Goal: Task Accomplishment & Management: Complete application form

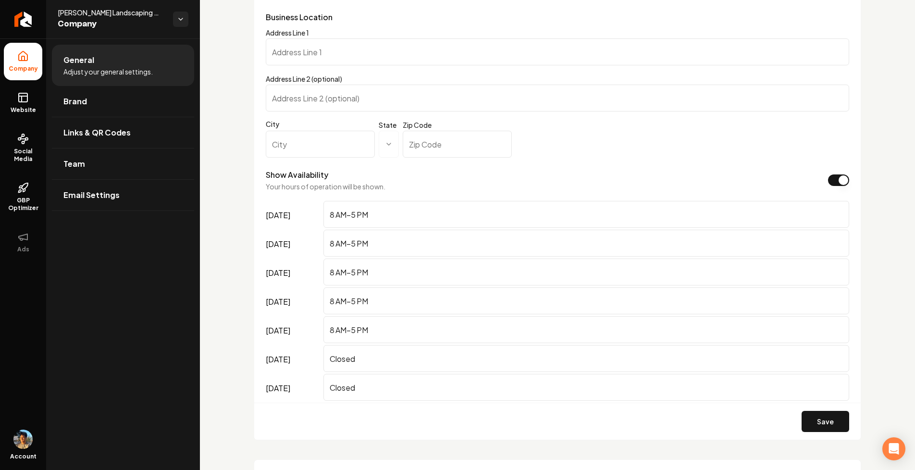
scroll to position [643, 0]
click at [384, 234] on input "8 AM–5 PM" at bounding box center [587, 240] width 526 height 27
click at [386, 209] on input "8 AM–5 PM" at bounding box center [587, 212] width 526 height 27
type input "8 AM–5 PMtest"
click at [827, 414] on button "Save" at bounding box center [826, 419] width 48 height 21
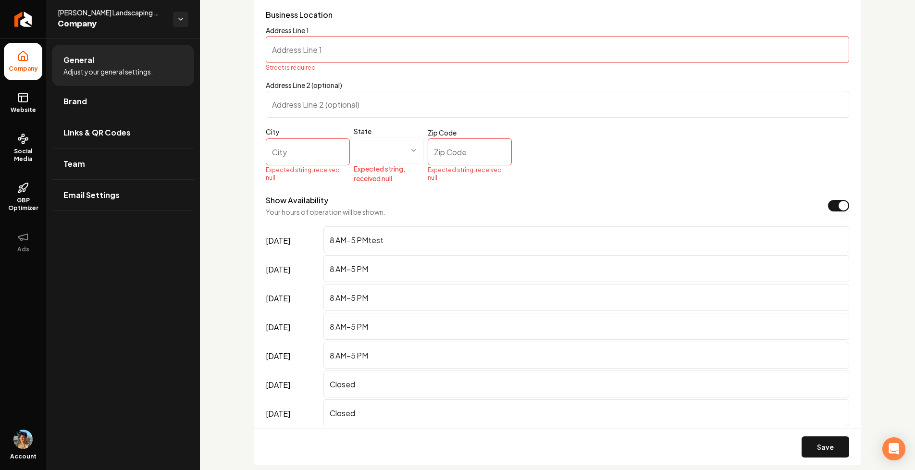
scroll to position [591, 0]
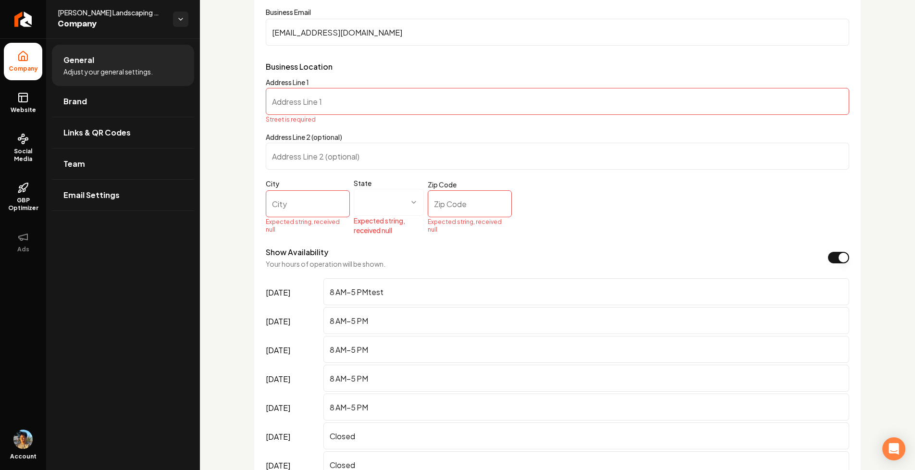
click at [311, 99] on input "Address Line 1" at bounding box center [558, 101] width 584 height 27
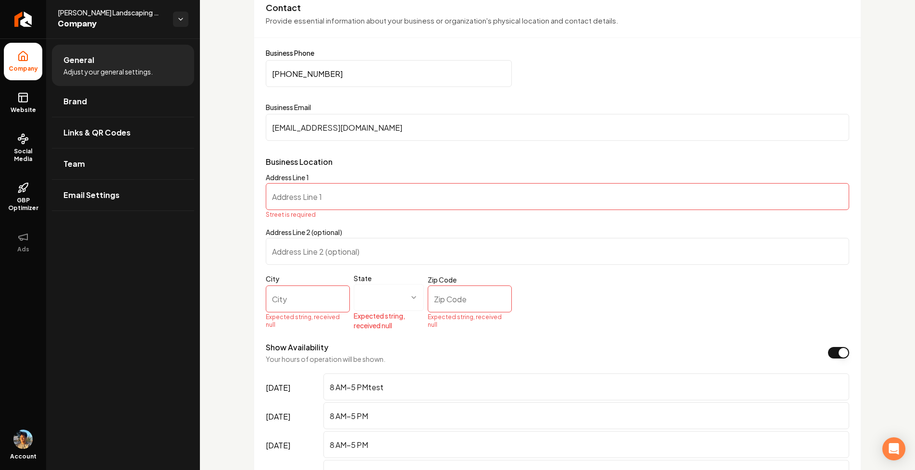
scroll to position [470, 0]
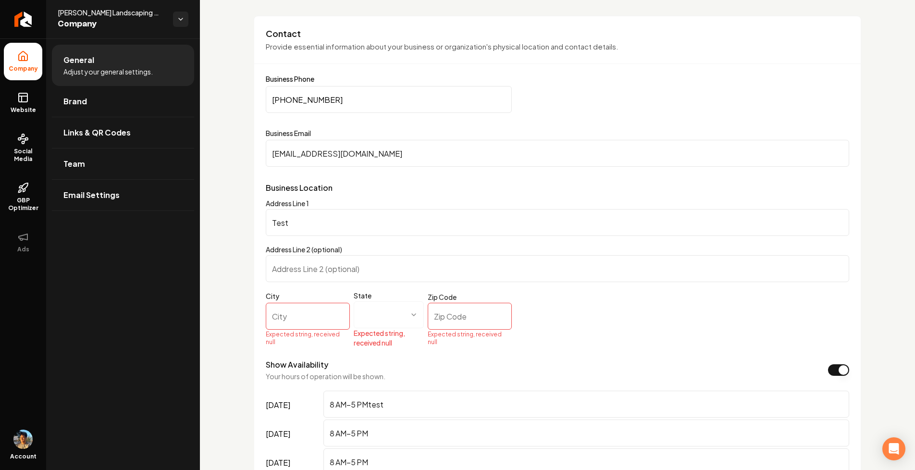
type input "Test"
click at [298, 321] on input "City" at bounding box center [308, 316] width 84 height 27
type input "Test"
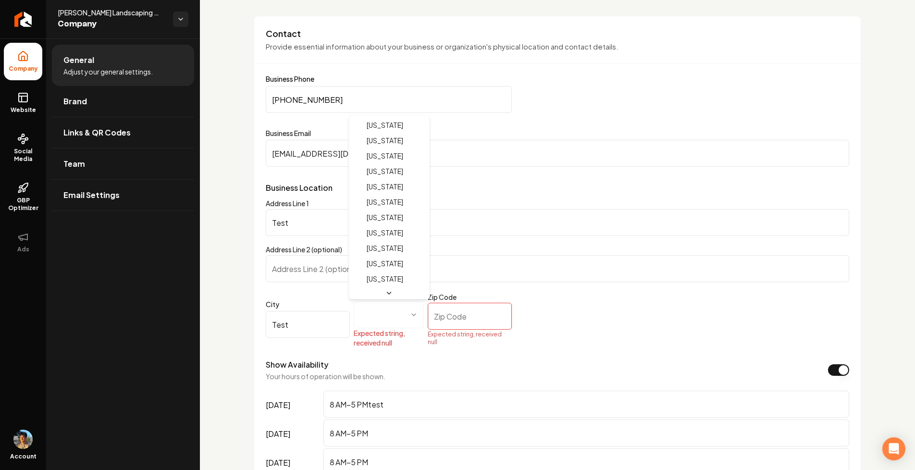
click at [393, 324] on html "**********" at bounding box center [457, 235] width 915 height 470
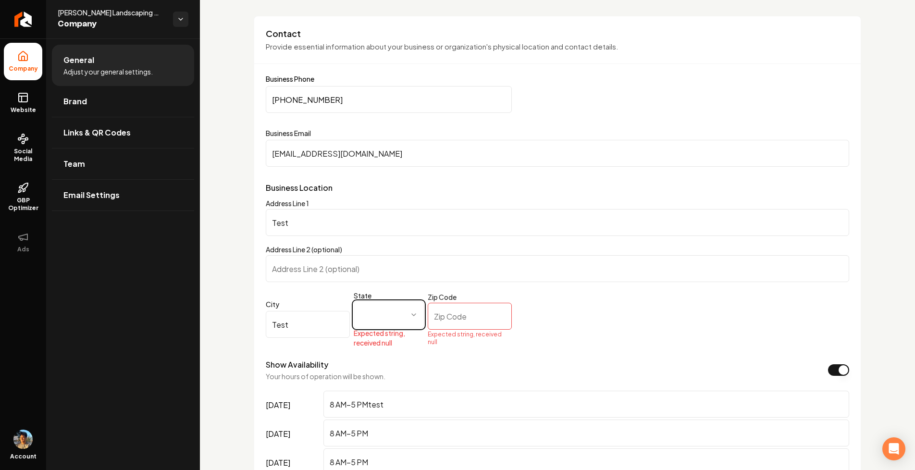
click at [419, 321] on html "**********" at bounding box center [457, 235] width 915 height 470
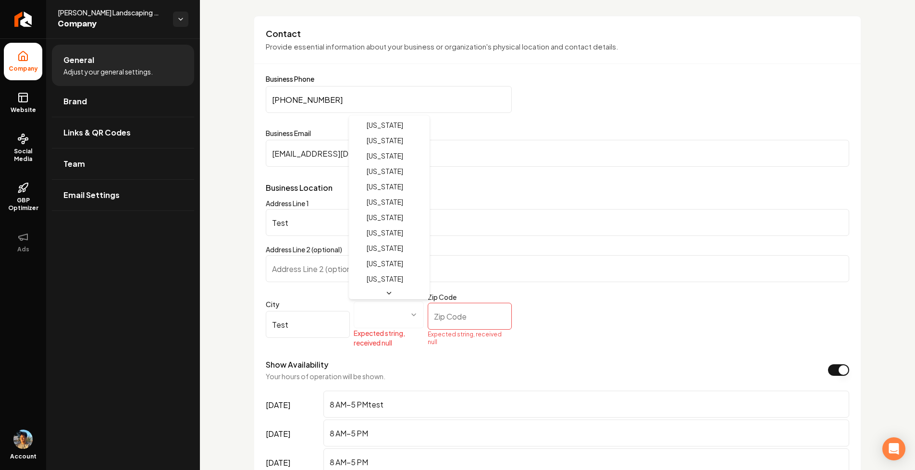
click at [415, 317] on html "**********" at bounding box center [457, 235] width 915 height 470
click at [388, 310] on html "**********" at bounding box center [457, 235] width 915 height 470
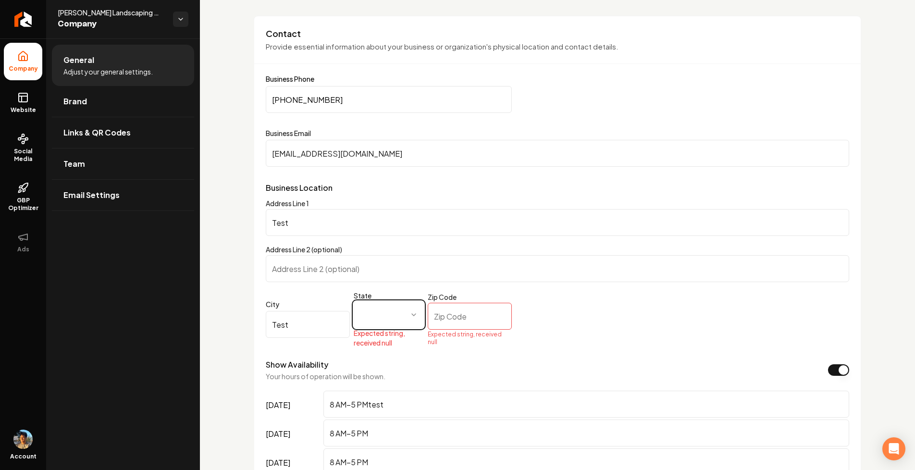
select select "**"
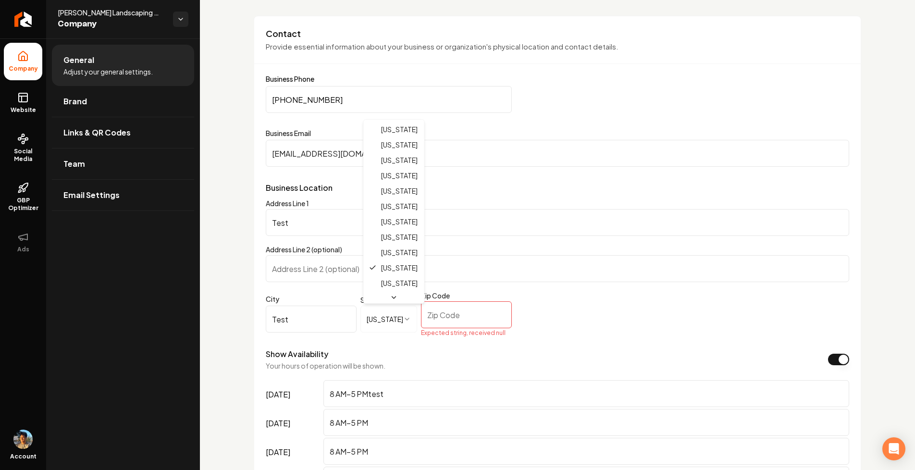
click at [391, 316] on html "**********" at bounding box center [457, 235] width 915 height 470
click at [405, 316] on html "**********" at bounding box center [457, 235] width 915 height 470
click at [405, 318] on html "**********" at bounding box center [457, 235] width 915 height 470
click at [441, 318] on input "Zip Code" at bounding box center [466, 314] width 91 height 27
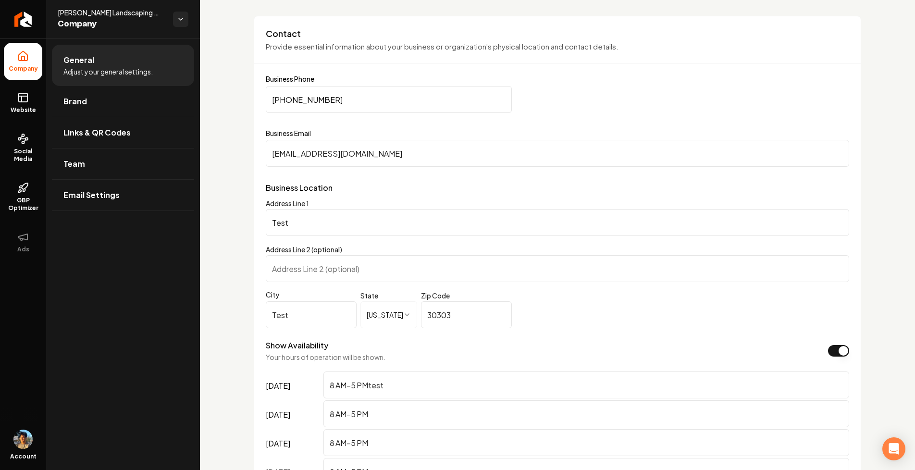
type input "30303"
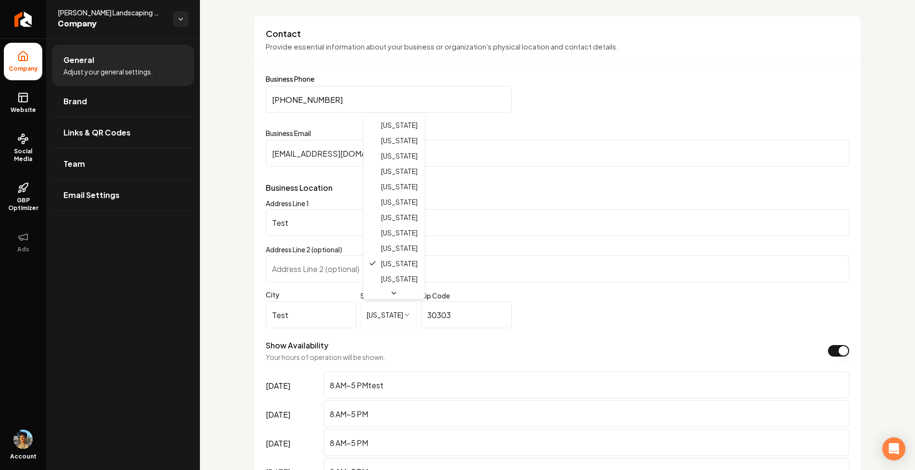
click at [367, 305] on html "**********" at bounding box center [457, 235] width 915 height 470
click at [458, 293] on html "**********" at bounding box center [457, 235] width 915 height 470
click at [385, 317] on html "**********" at bounding box center [457, 235] width 915 height 470
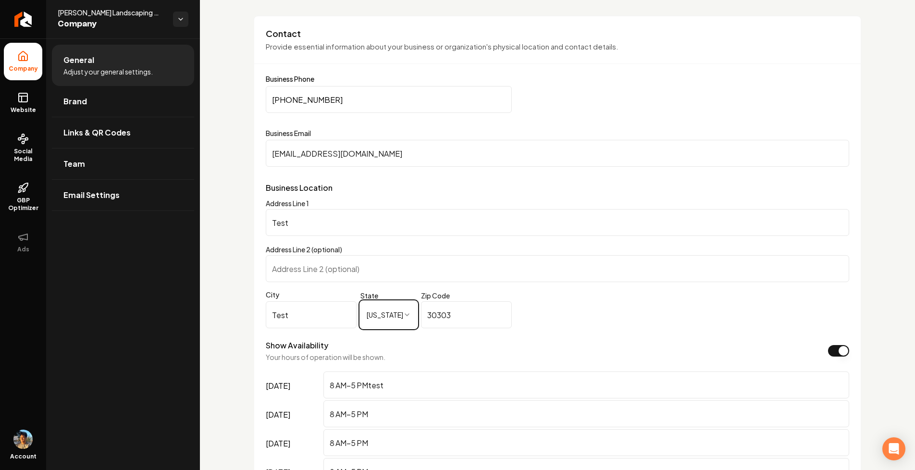
click at [551, 316] on html "**********" at bounding box center [457, 235] width 915 height 470
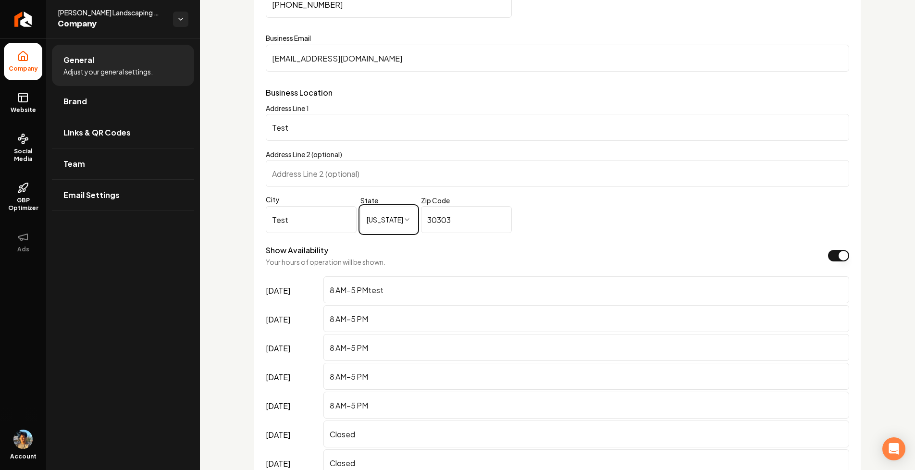
scroll to position [810, 0]
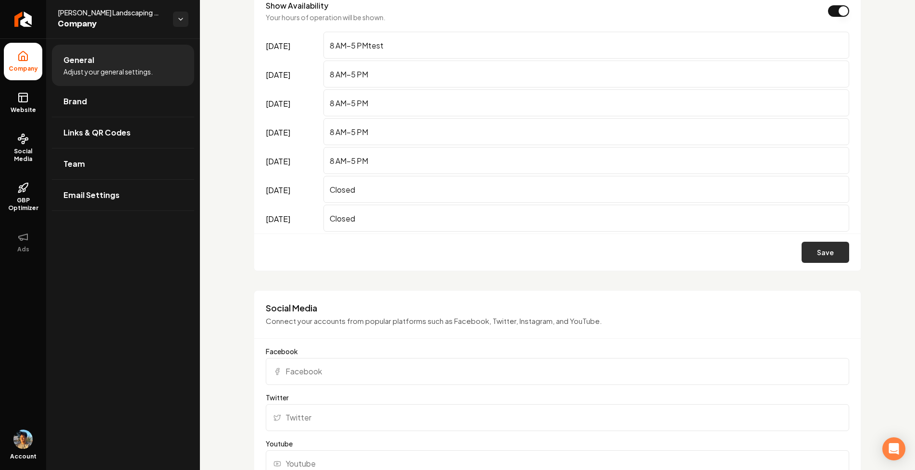
click at [809, 256] on button "Save" at bounding box center [826, 252] width 48 height 21
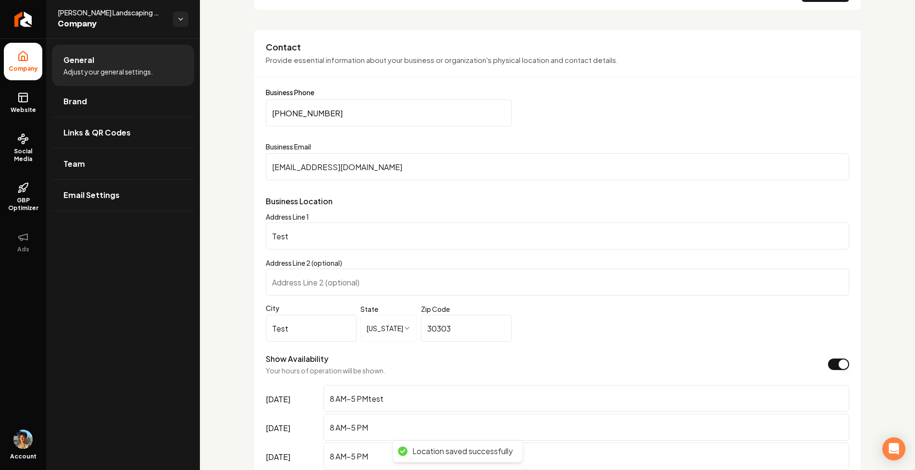
scroll to position [455, 0]
click at [23, 95] on icon at bounding box center [23, 98] width 12 height 12
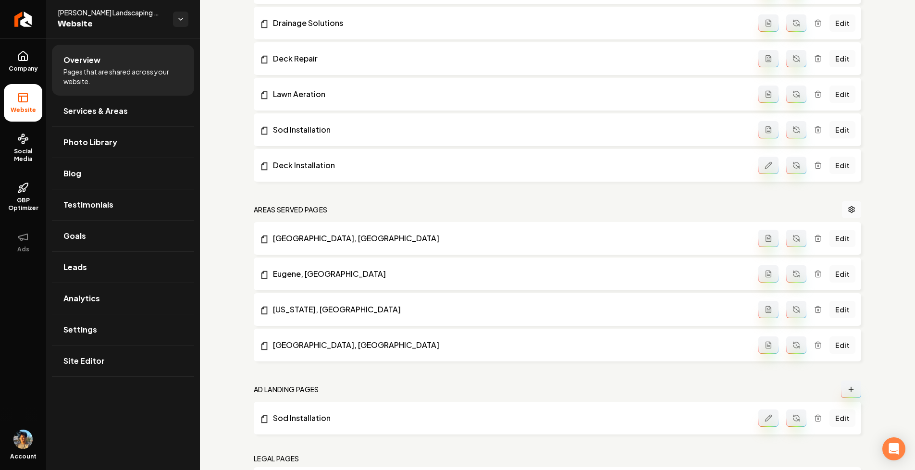
click at [34, 109] on li "Website" at bounding box center [23, 103] width 38 height 38
click at [17, 103] on icon at bounding box center [23, 98] width 12 height 12
click at [104, 71] on span "Pages that are shared across your website." at bounding box center [122, 76] width 119 height 19
click at [27, 243] on button "Ads" at bounding box center [23, 243] width 38 height 38
click at [27, 50] on link "Company" at bounding box center [23, 62] width 38 height 38
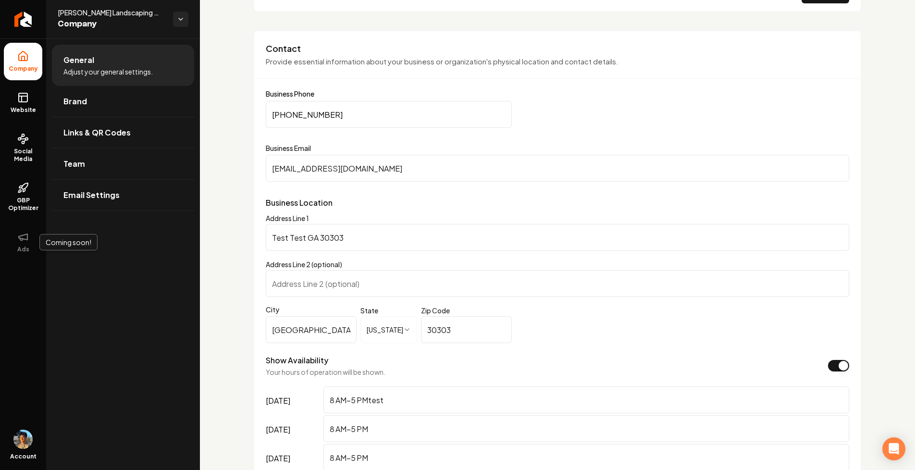
click at [24, 63] on li "Company" at bounding box center [23, 62] width 38 height 38
click at [23, 99] on icon at bounding box center [23, 98] width 12 height 12
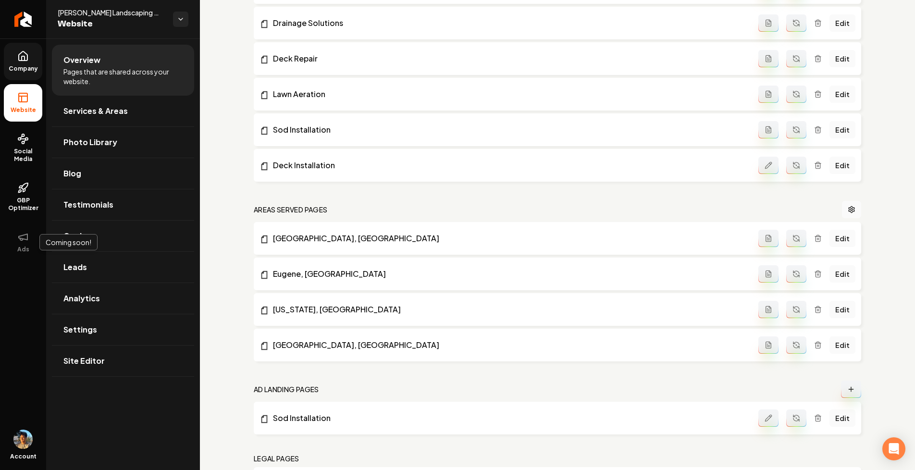
click at [25, 62] on icon at bounding box center [23, 56] width 12 height 12
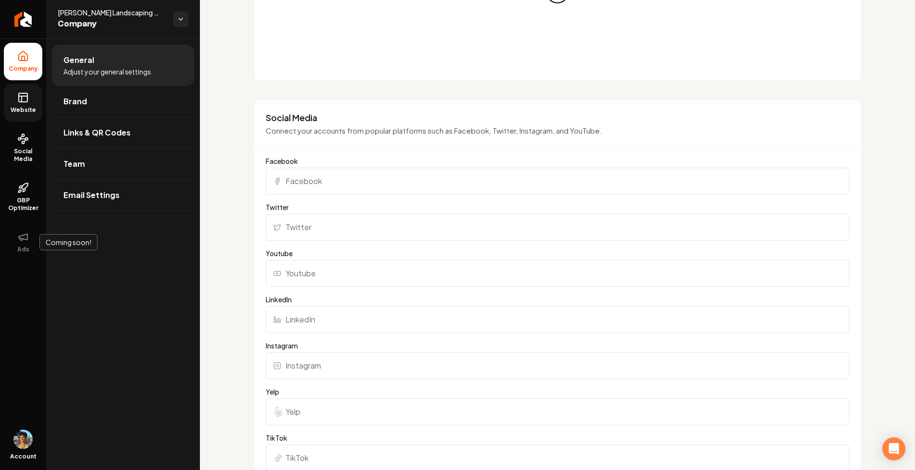
click at [19, 105] on link "Website" at bounding box center [23, 103] width 38 height 38
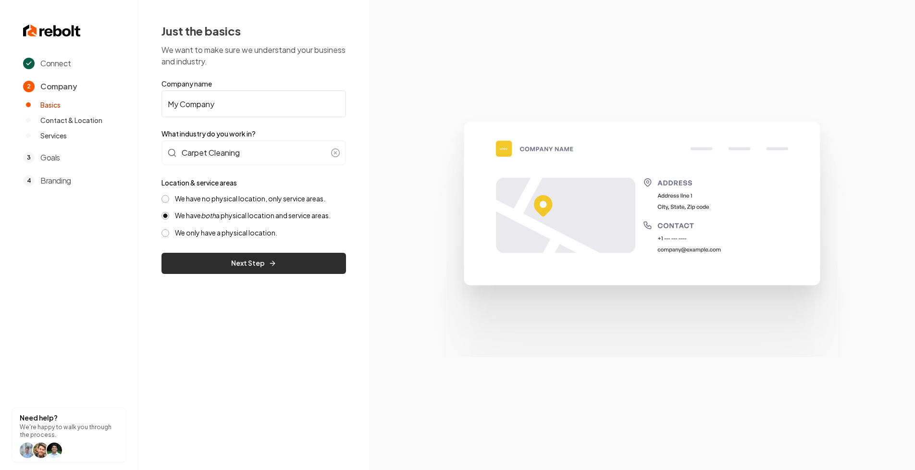
click at [248, 264] on button "Next Step" at bounding box center [254, 263] width 185 height 21
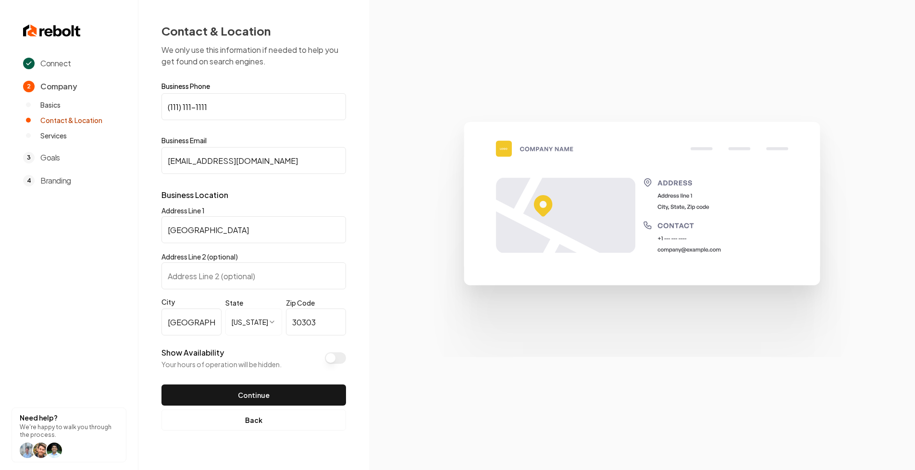
click at [333, 358] on button "Show Availability" at bounding box center [335, 358] width 21 height 12
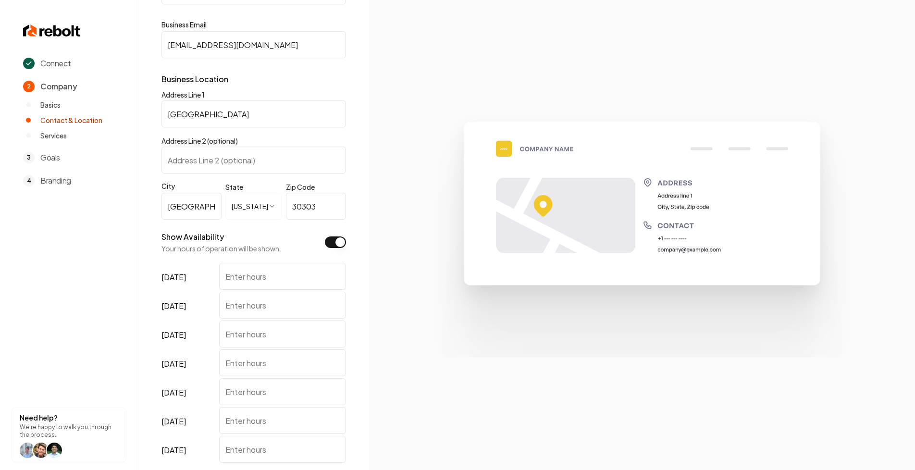
scroll to position [195, 0]
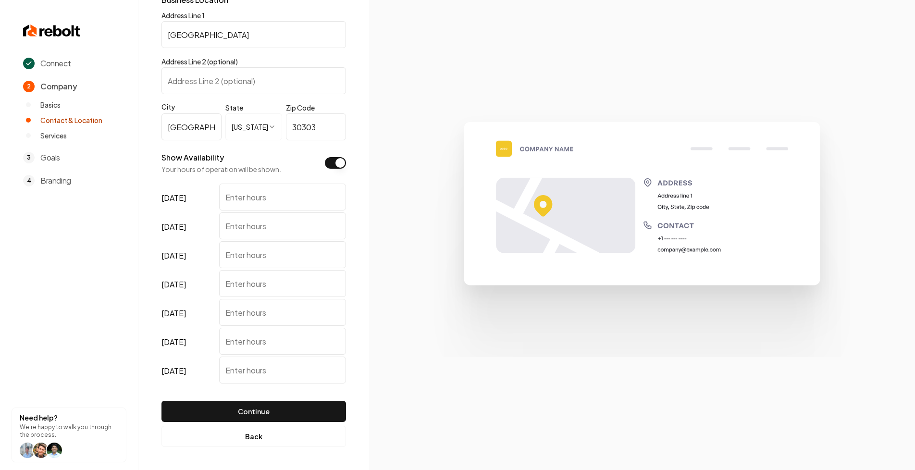
click at [336, 171] on div "Show Availability Your hours of operation will be shown." at bounding box center [254, 163] width 185 height 22
click at [336, 167] on button "Show Availability" at bounding box center [335, 163] width 21 height 12
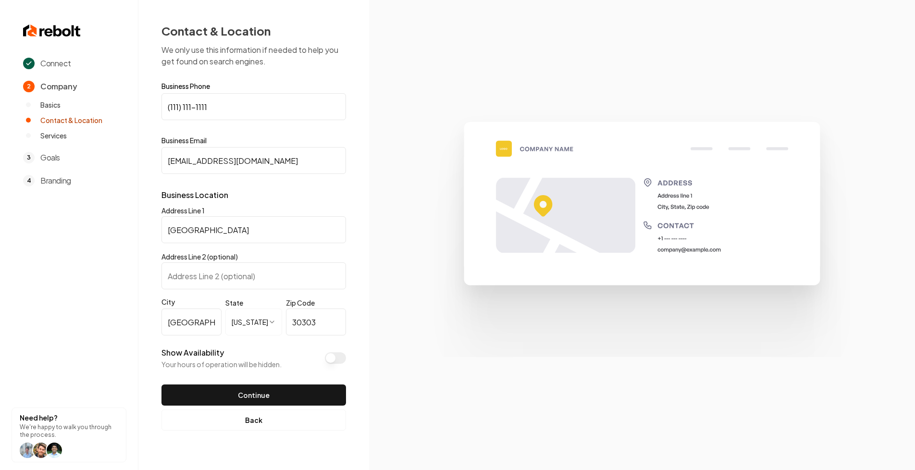
click at [354, 236] on div "**********" at bounding box center [253, 227] width 231 height 454
click at [339, 358] on button "Show Availability" at bounding box center [335, 358] width 21 height 12
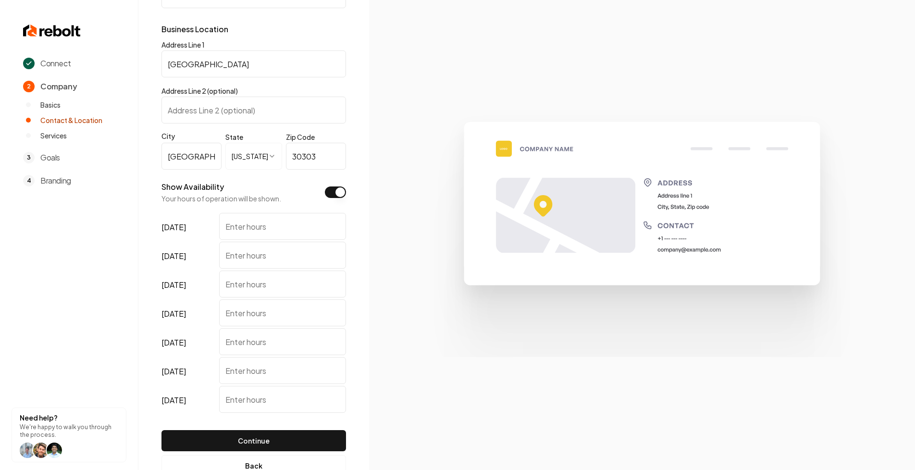
scroll to position [195, 0]
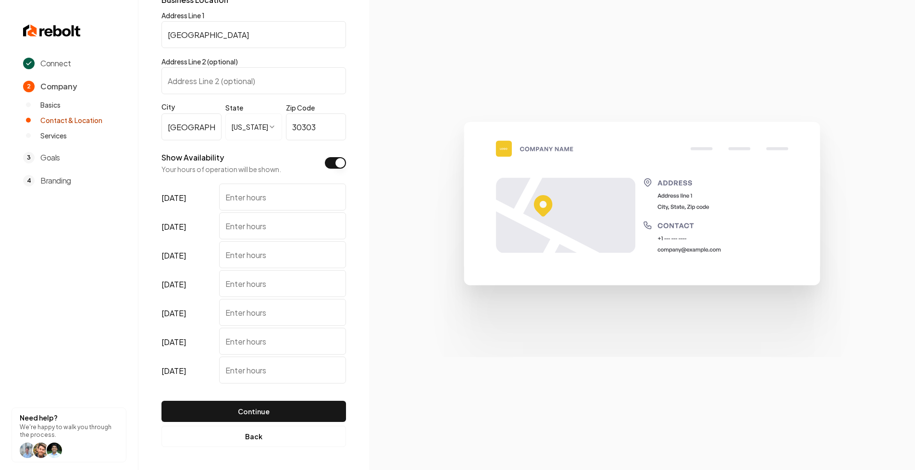
click at [292, 314] on input "[DATE]" at bounding box center [282, 312] width 127 height 27
type input "4567890oikjhnb"
click at [293, 335] on input "[DATE]" at bounding box center [282, 341] width 127 height 27
click at [297, 316] on input "4567890oikjhnb" at bounding box center [282, 312] width 127 height 27
type input "123456"
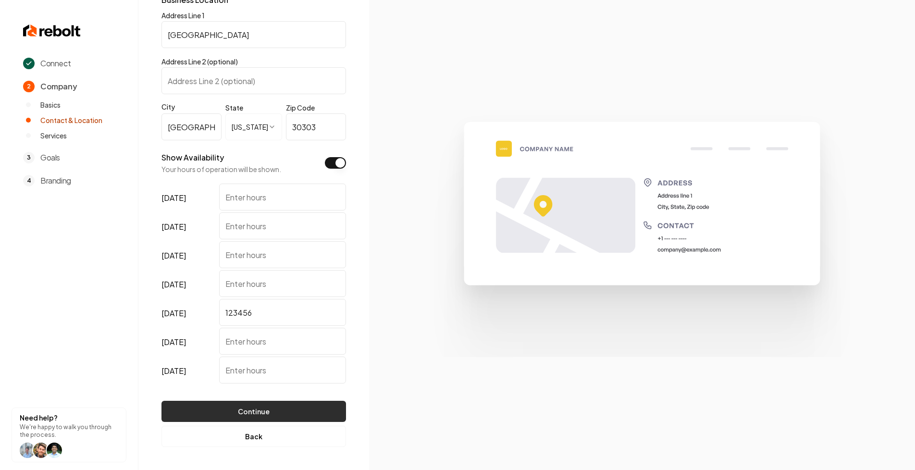
click at [270, 403] on button "Continue" at bounding box center [254, 411] width 185 height 21
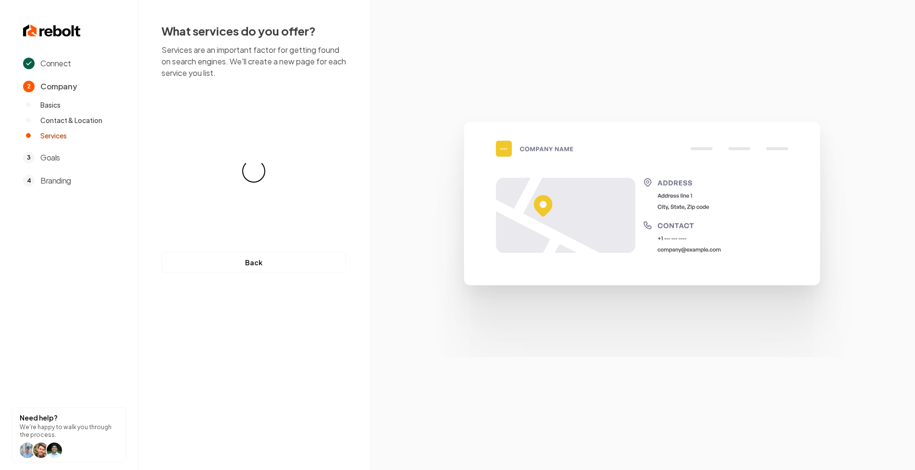
scroll to position [0, 0]
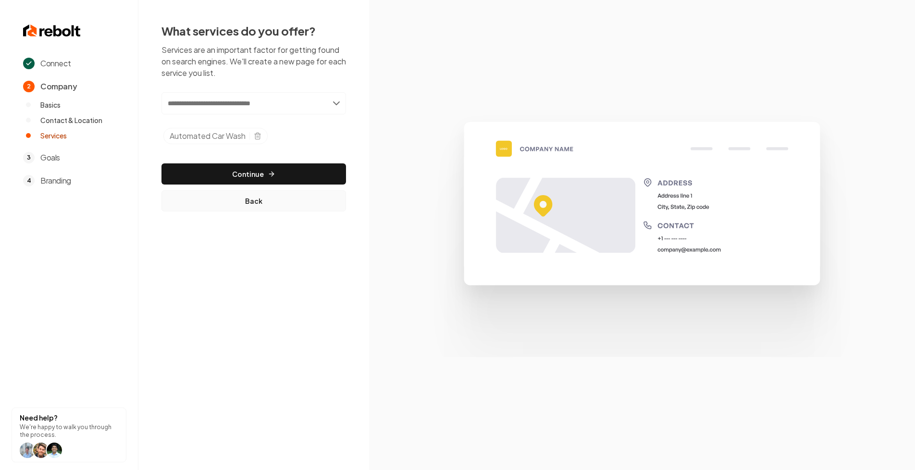
click at [262, 201] on button "Back" at bounding box center [254, 200] width 185 height 21
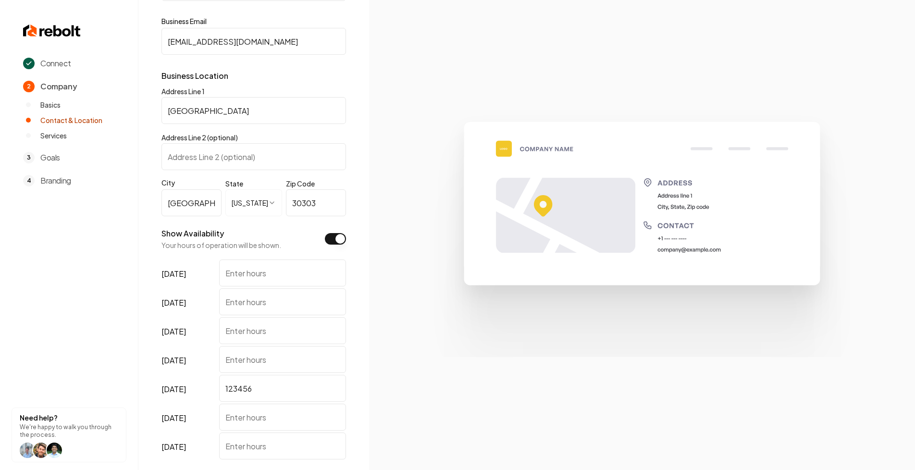
scroll to position [135, 0]
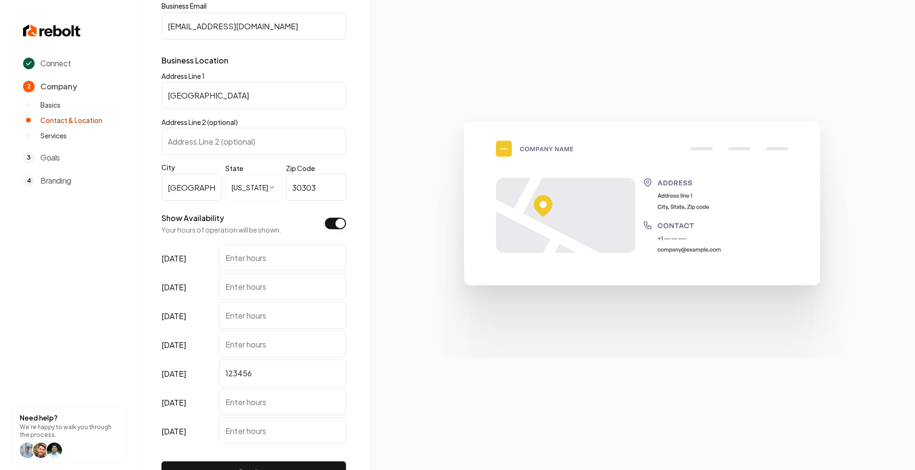
click at [252, 256] on input "[DATE]" at bounding box center [282, 257] width 127 height 27
click at [239, 292] on input "[DATE]" at bounding box center [282, 286] width 127 height 27
click at [239, 313] on input "[DATE]" at bounding box center [282, 315] width 127 height 27
click at [239, 338] on input "[DATE]" at bounding box center [282, 344] width 127 height 27
click at [242, 370] on input "123456" at bounding box center [282, 373] width 127 height 27
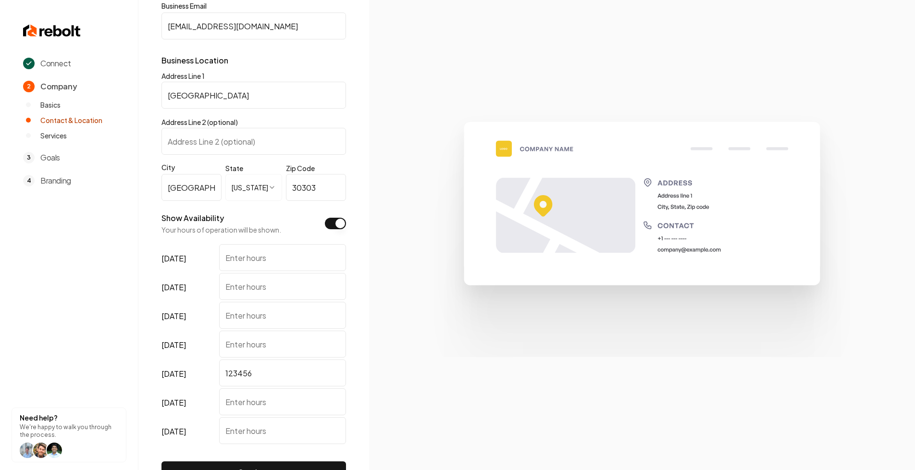
scroll to position [160, 0]
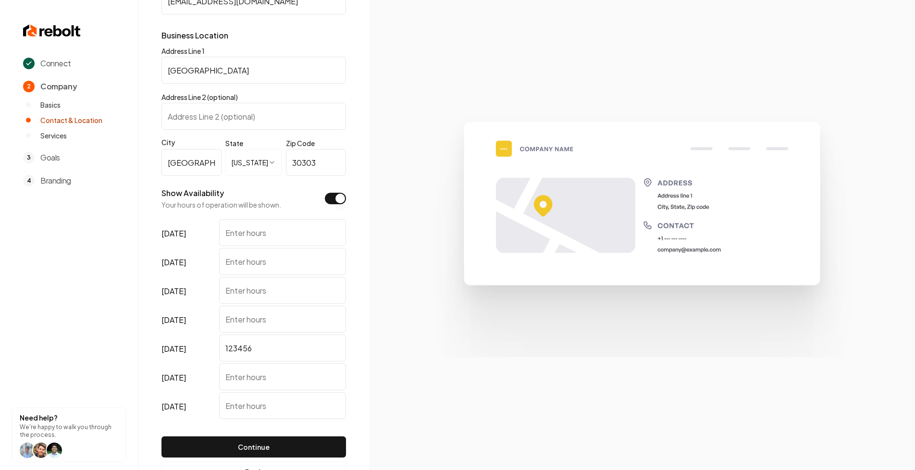
click at [333, 89] on form "**********" at bounding box center [254, 190] width 185 height 535
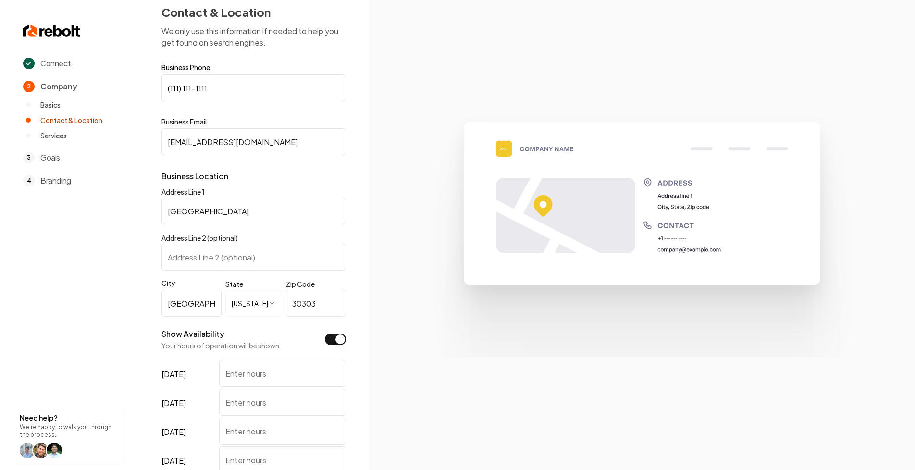
scroll to position [0, 0]
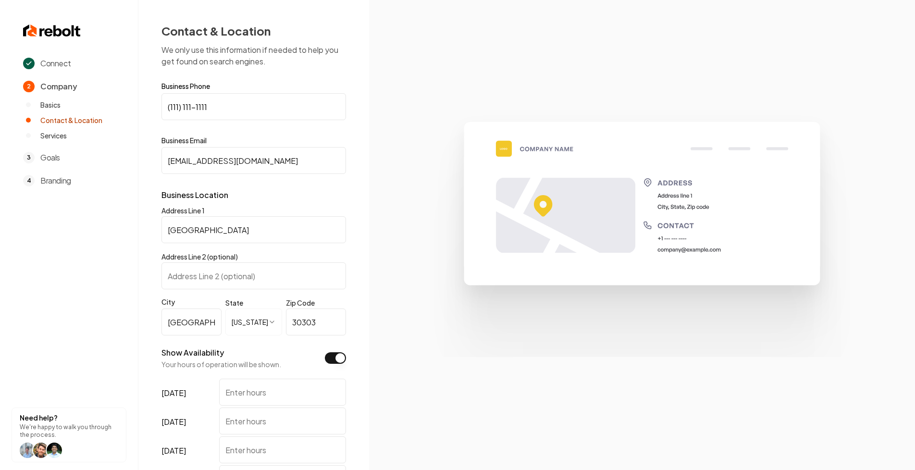
click at [261, 317] on html "**********" at bounding box center [457, 235] width 915 height 470
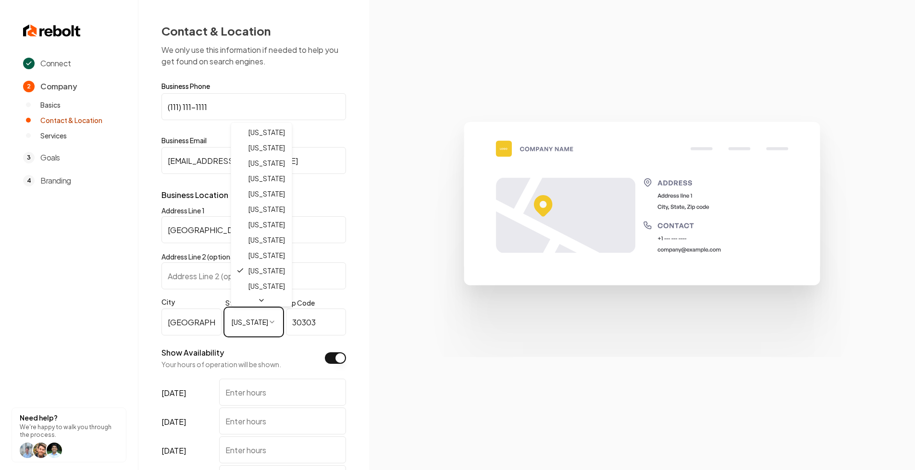
click at [236, 330] on html "**********" at bounding box center [457, 235] width 915 height 470
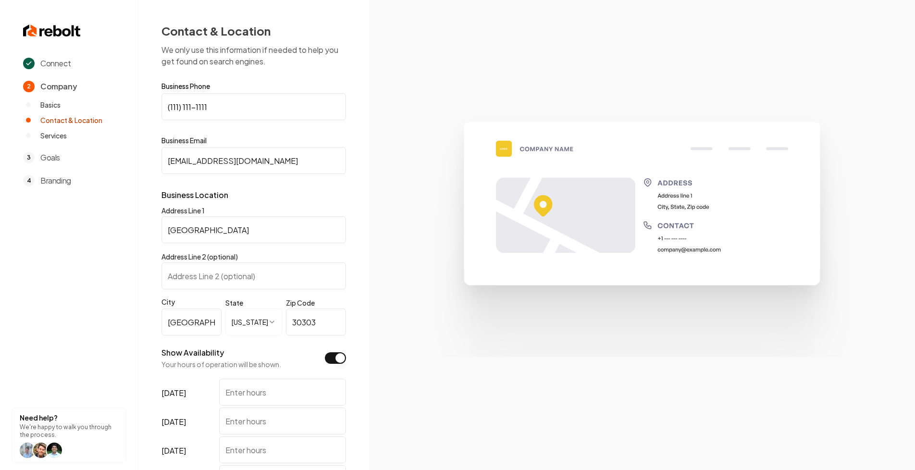
click at [309, 297] on form "**********" at bounding box center [254, 350] width 185 height 535
click at [211, 316] on input "[GEOGRAPHIC_DATA]" at bounding box center [192, 322] width 60 height 27
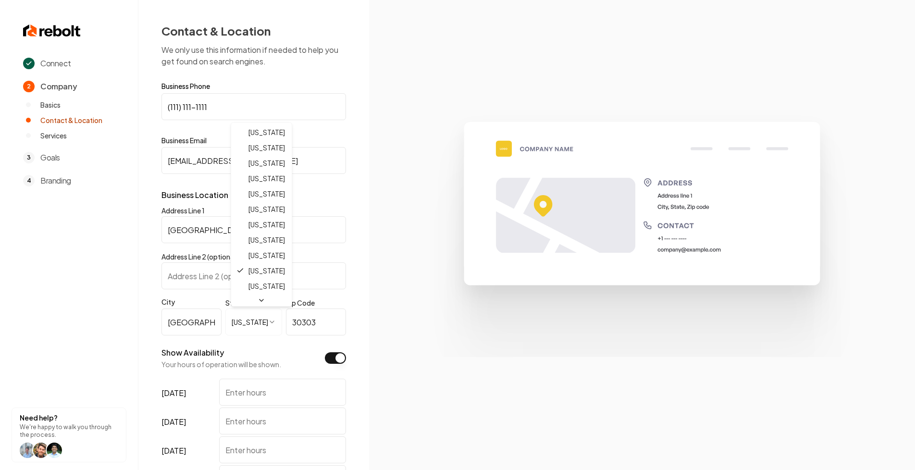
click at [244, 322] on html "**********" at bounding box center [457, 235] width 915 height 470
select select "**"
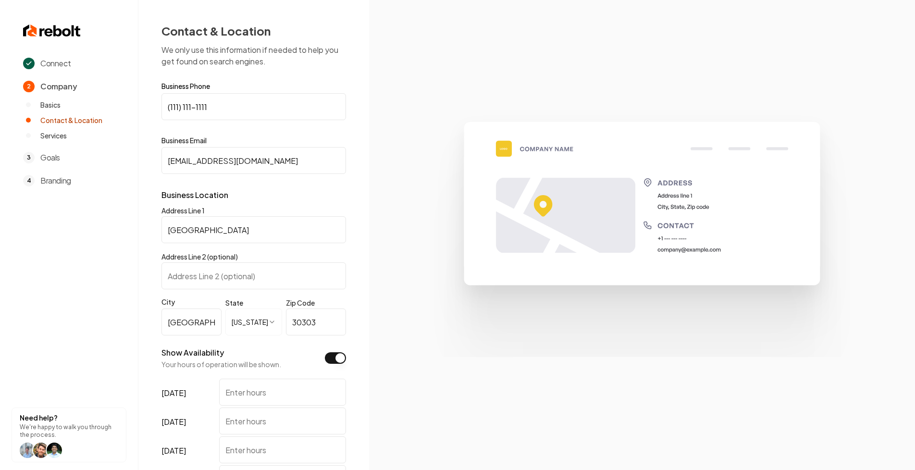
click at [242, 292] on form "**********" at bounding box center [254, 350] width 185 height 535
click at [206, 320] on input "[GEOGRAPHIC_DATA]" at bounding box center [192, 322] width 60 height 27
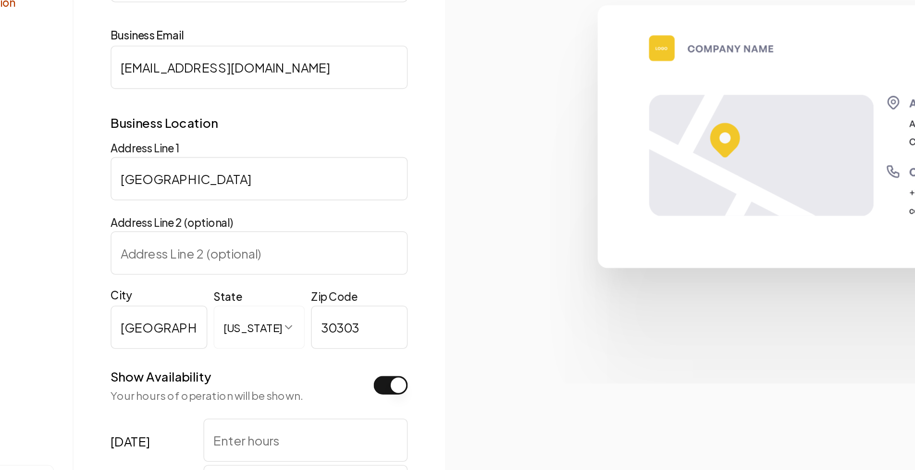
click at [248, 317] on html "**********" at bounding box center [457, 235] width 915 height 470
click at [221, 295] on html "**********" at bounding box center [457, 235] width 915 height 470
click at [205, 316] on input "[GEOGRAPHIC_DATA]" at bounding box center [192, 322] width 60 height 27
click at [212, 301] on label "City" at bounding box center [192, 302] width 60 height 10
click at [212, 309] on input "[GEOGRAPHIC_DATA]" at bounding box center [192, 322] width 60 height 27
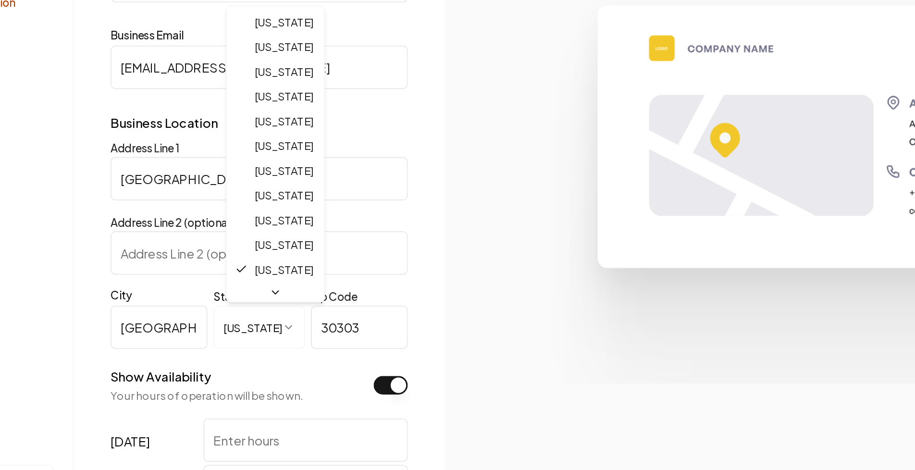
click at [255, 319] on html "**********" at bounding box center [457, 235] width 915 height 470
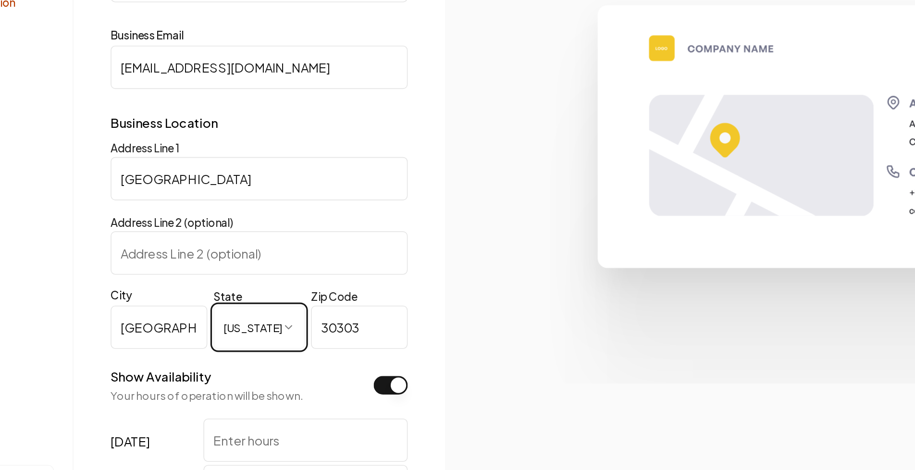
click at [209, 297] on html "**********" at bounding box center [457, 235] width 915 height 470
click at [209, 297] on label "City" at bounding box center [192, 302] width 60 height 10
click at [209, 309] on input "[GEOGRAPHIC_DATA]" at bounding box center [192, 322] width 60 height 27
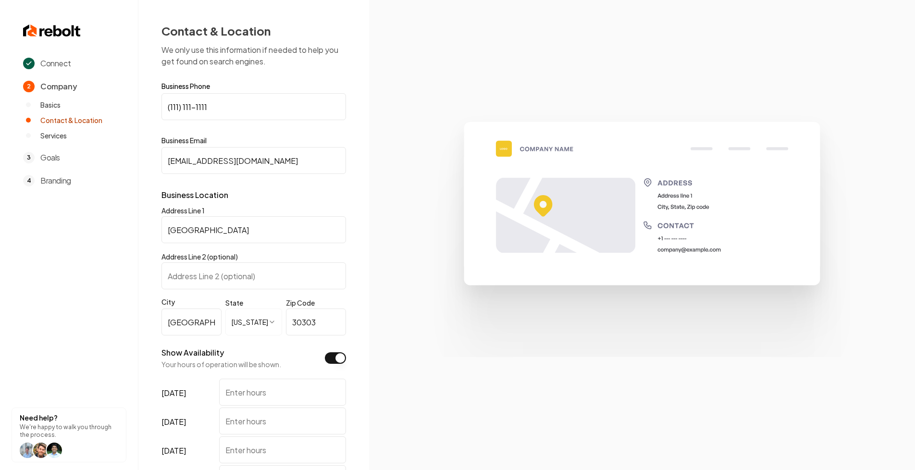
click at [363, 151] on div "**********" at bounding box center [253, 332] width 231 height 665
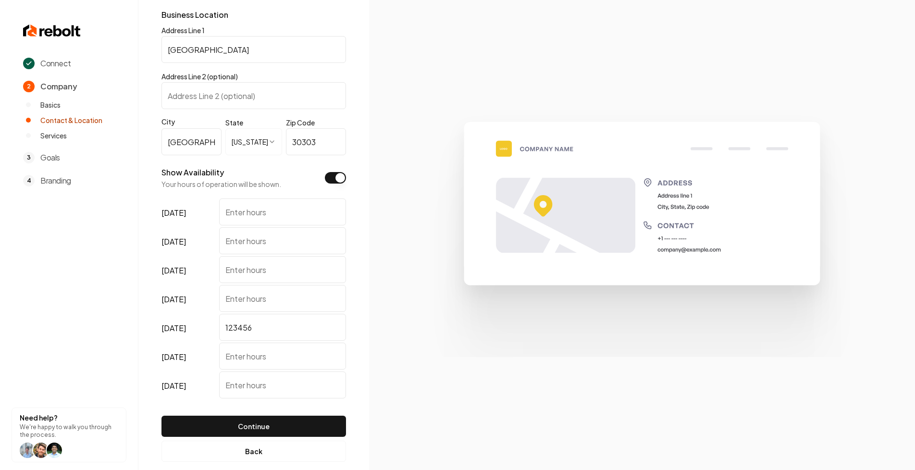
scroll to position [195, 0]
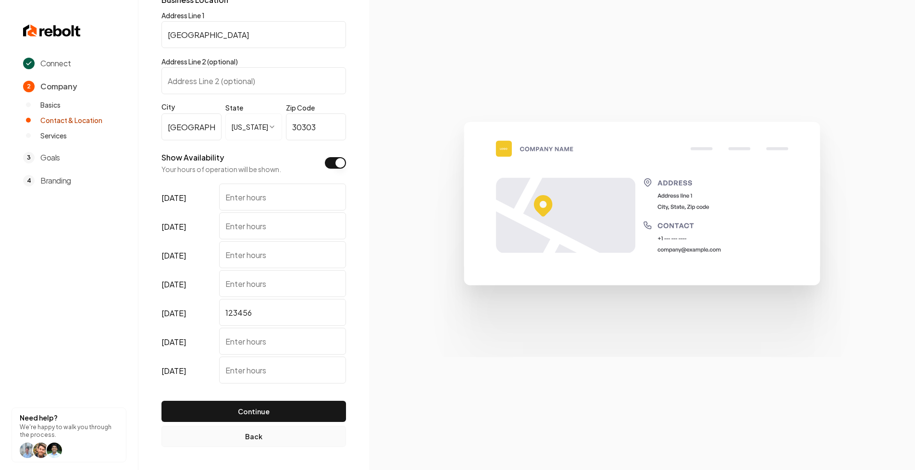
click at [193, 436] on button "Back" at bounding box center [254, 436] width 185 height 21
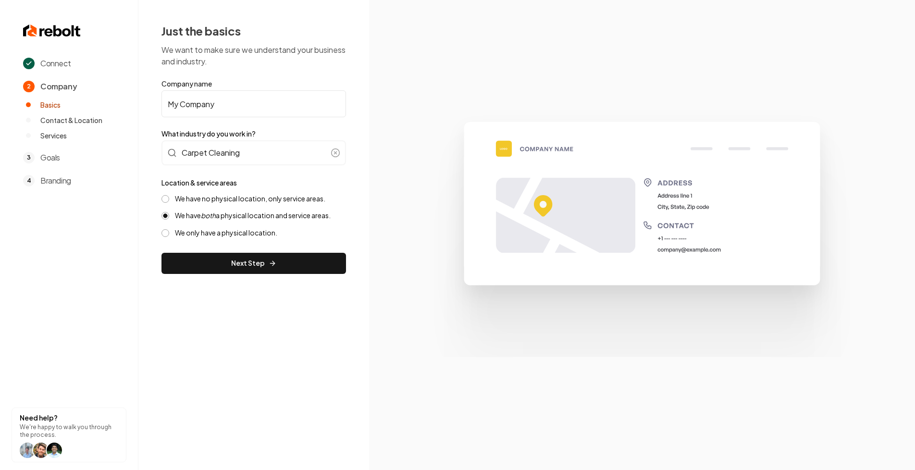
click at [214, 234] on label "We only have a physical location." at bounding box center [226, 232] width 102 height 9
click at [169, 234] on button "We only have a physical location." at bounding box center [166, 233] width 8 height 8
click at [219, 216] on label "We have both a physical location and service areas." at bounding box center [253, 215] width 156 height 9
click at [169, 216] on button "We have both a physical location and service areas." at bounding box center [166, 216] width 8 height 8
click at [230, 265] on button "Next Step" at bounding box center [254, 263] width 185 height 21
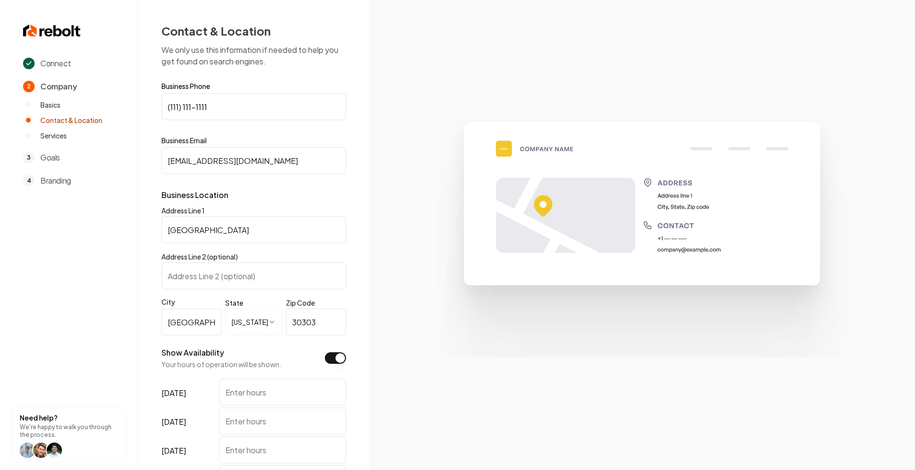
scroll to position [195, 0]
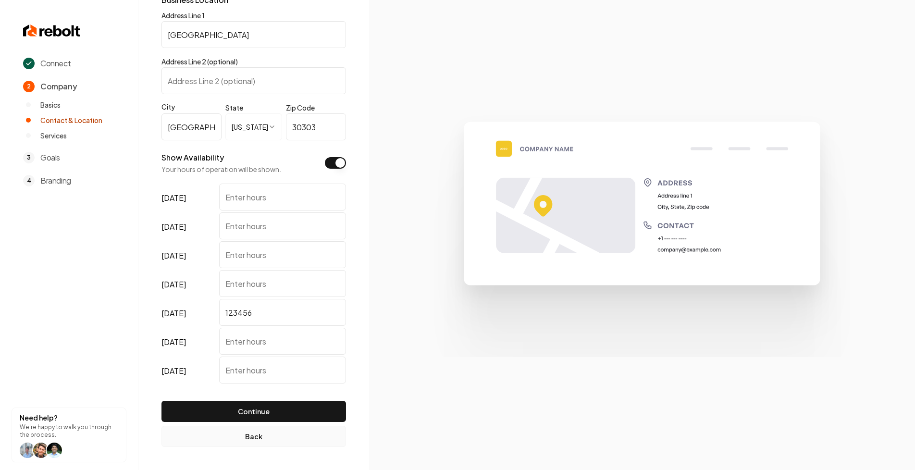
click at [247, 428] on button "Back" at bounding box center [254, 436] width 185 height 21
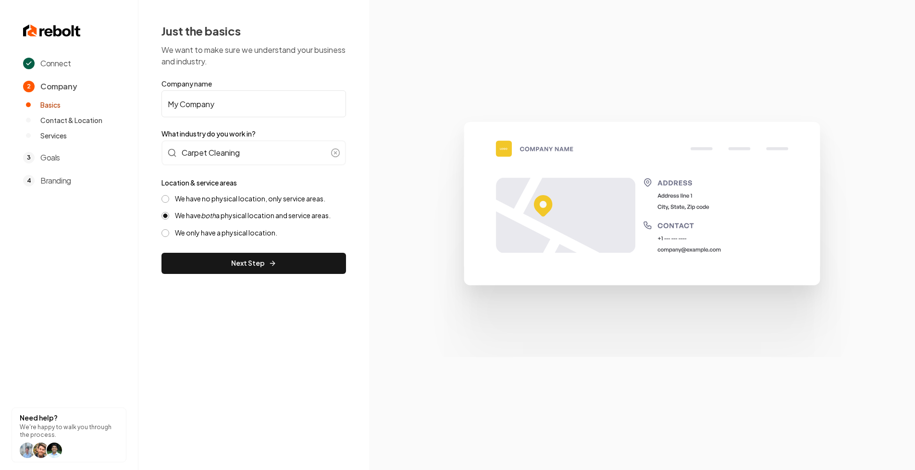
click at [218, 201] on label "We have no physical location, only service areas." at bounding box center [250, 198] width 150 height 9
click at [169, 201] on button "We have no physical location, only service areas." at bounding box center [166, 199] width 8 height 8
click at [209, 199] on label "We have no physical location, only service areas." at bounding box center [250, 198] width 150 height 9
click at [169, 199] on button "We have no physical location, only service areas." at bounding box center [166, 199] width 8 height 8
drag, startPoint x: 175, startPoint y: 196, endPoint x: 299, endPoint y: 200, distance: 123.6
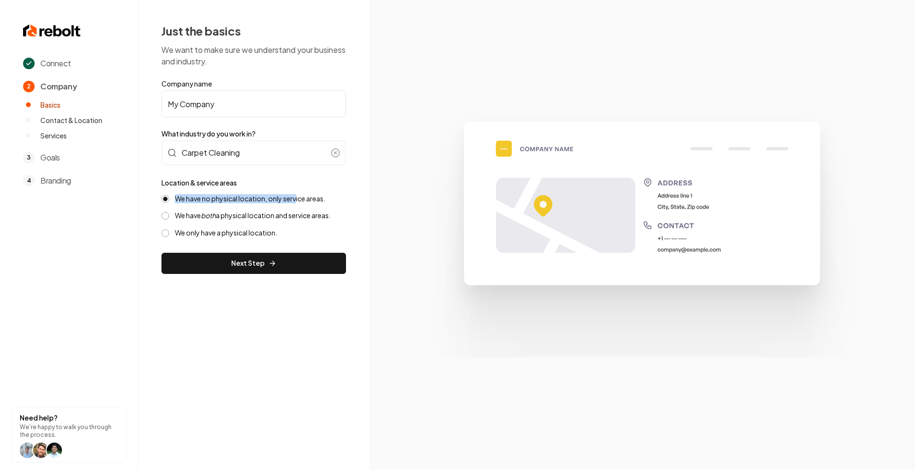
click at [299, 200] on label "We have no physical location, only service areas." at bounding box center [250, 198] width 150 height 9
click at [320, 200] on label "We have no physical location, only service areas." at bounding box center [250, 198] width 150 height 9
click at [169, 200] on button "We have no physical location, only service areas." at bounding box center [166, 199] width 8 height 8
drag, startPoint x: 324, startPoint y: 200, endPoint x: 176, endPoint y: 199, distance: 148.1
click at [176, 199] on label "We have no physical location, only service areas." at bounding box center [250, 198] width 150 height 9
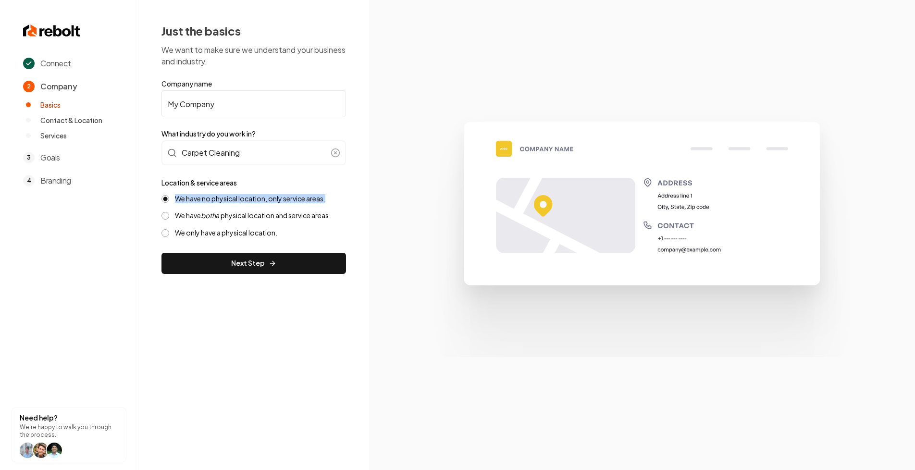
drag, startPoint x: 172, startPoint y: 197, endPoint x: 345, endPoint y: 198, distance: 173.6
click at [345, 198] on div "We have no physical location, only service areas." at bounding box center [254, 198] width 185 height 9
click at [320, 198] on label "We have no physical location, only service areas." at bounding box center [250, 198] width 150 height 9
click at [169, 198] on button "We have no physical location, only service areas." at bounding box center [166, 199] width 8 height 8
drag, startPoint x: 174, startPoint y: 196, endPoint x: 350, endPoint y: 197, distance: 175.5
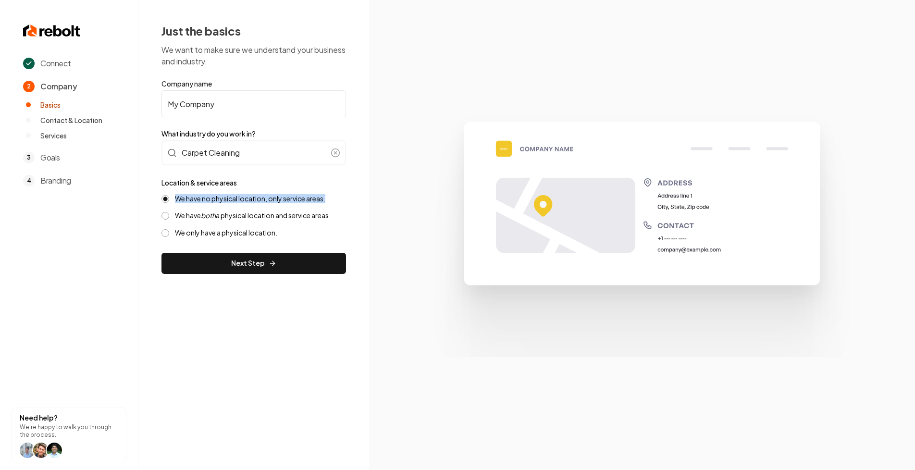
click at [350, 197] on div "Just the basics We want to make sure we understand your business and industry. …" at bounding box center [253, 148] width 231 height 297
click at [300, 198] on label "We have no physical location, only service areas." at bounding box center [250, 198] width 150 height 9
click at [169, 198] on button "We have no physical location, only service areas." at bounding box center [166, 199] width 8 height 8
drag, startPoint x: 172, startPoint y: 196, endPoint x: 364, endPoint y: 197, distance: 191.8
click at [364, 197] on div "Just the basics We want to make sure we understand your business and industry. …" at bounding box center [253, 148] width 231 height 297
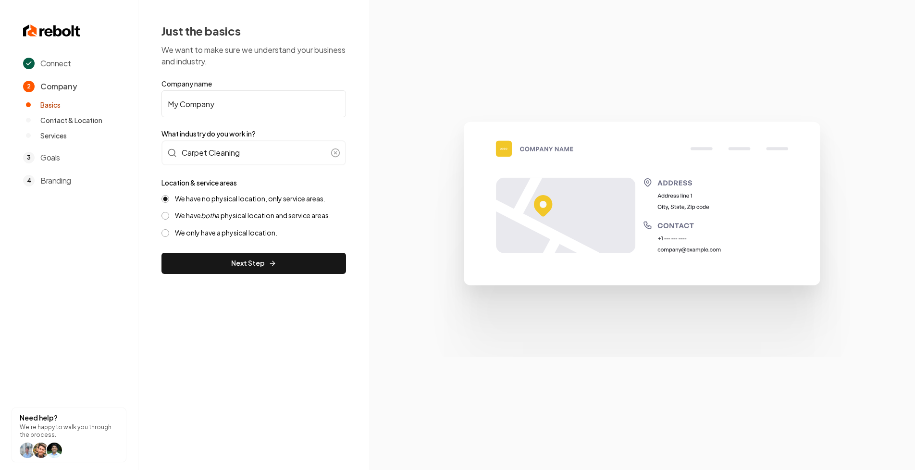
click at [276, 199] on label "We have no physical location, only service areas." at bounding box center [250, 198] width 150 height 9
click at [169, 199] on button "We have no physical location, only service areas." at bounding box center [166, 199] width 8 height 8
drag, startPoint x: 180, startPoint y: 197, endPoint x: 342, endPoint y: 197, distance: 162.0
click at [342, 197] on div "We have no physical location, only service areas." at bounding box center [254, 198] width 185 height 9
click at [344, 193] on div "Location & service areas We have no physical location, only service areas. We h…" at bounding box center [254, 207] width 185 height 61
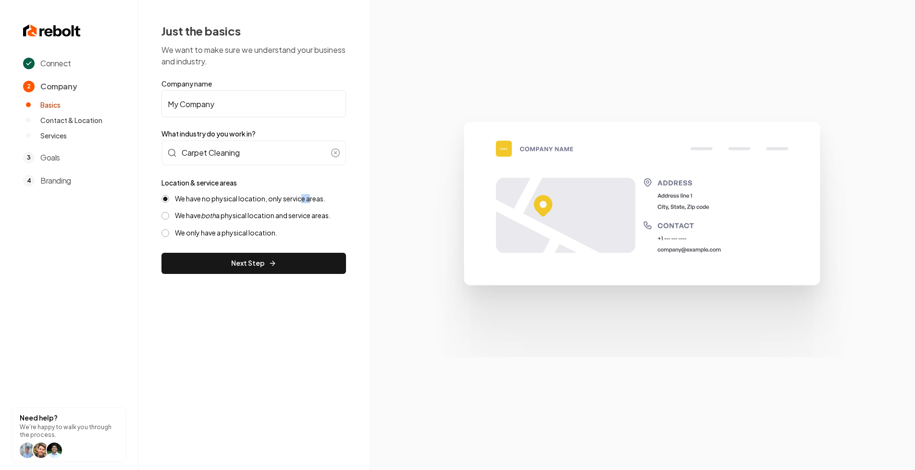
drag, startPoint x: 304, startPoint y: 200, endPoint x: 323, endPoint y: 200, distance: 18.3
click at [320, 200] on label "We have no physical location, only service areas." at bounding box center [250, 198] width 150 height 9
click at [326, 200] on label "We have no physical location, only service areas." at bounding box center [250, 198] width 150 height 9
click at [169, 200] on button "We have no physical location, only service areas." at bounding box center [166, 199] width 8 height 8
drag, startPoint x: 172, startPoint y: 200, endPoint x: 368, endPoint y: 185, distance: 197.2
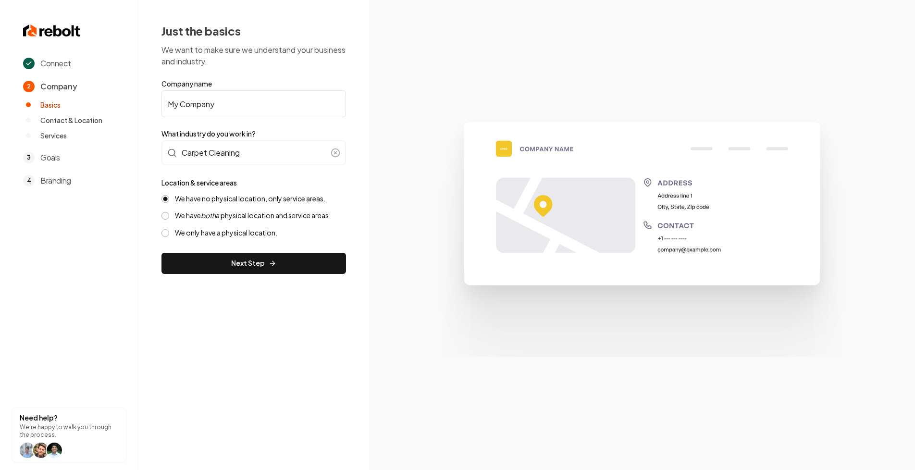
click at [368, 185] on div "Just the basics We want to make sure we understand your business and industry. …" at bounding box center [253, 148] width 231 height 297
click at [334, 193] on div "Location & service areas We have no physical location, only service areas. We h…" at bounding box center [254, 207] width 185 height 61
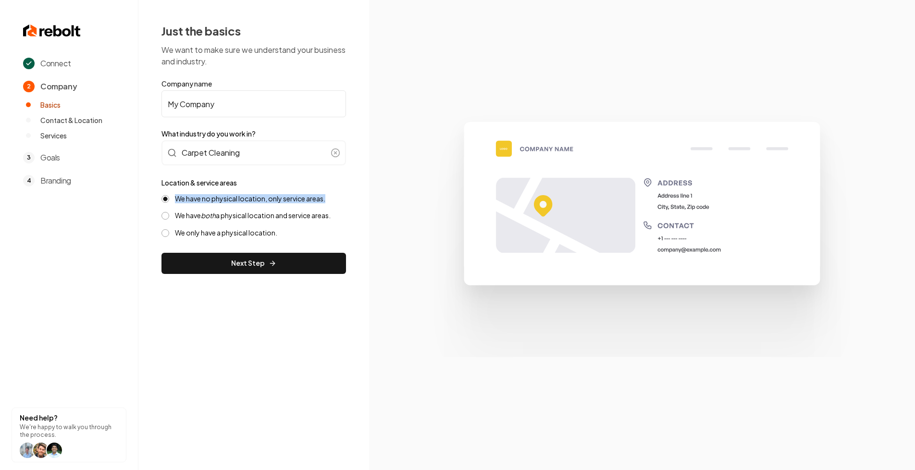
click at [334, 193] on div "Location & service areas We have no physical location, only service areas. We h…" at bounding box center [254, 207] width 185 height 61
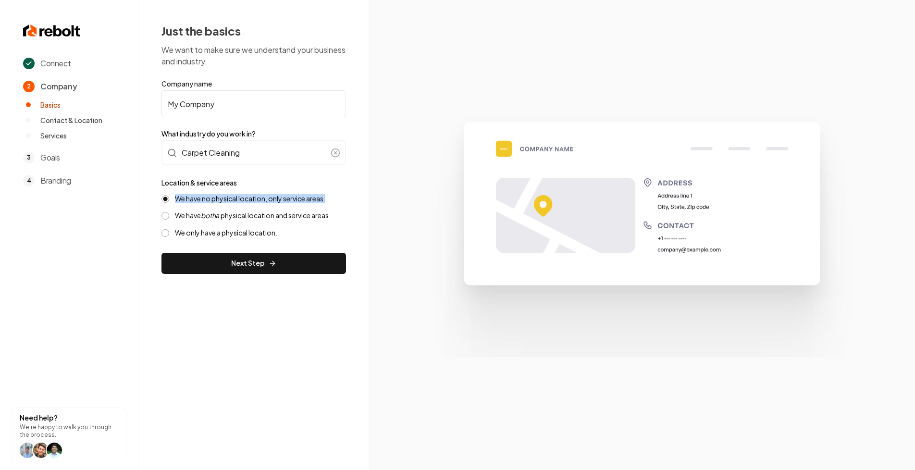
click at [334, 193] on div "Location & service areas We have no physical location, only service areas. We h…" at bounding box center [254, 207] width 185 height 61
click at [306, 199] on label "We have no physical location, only service areas." at bounding box center [250, 198] width 150 height 9
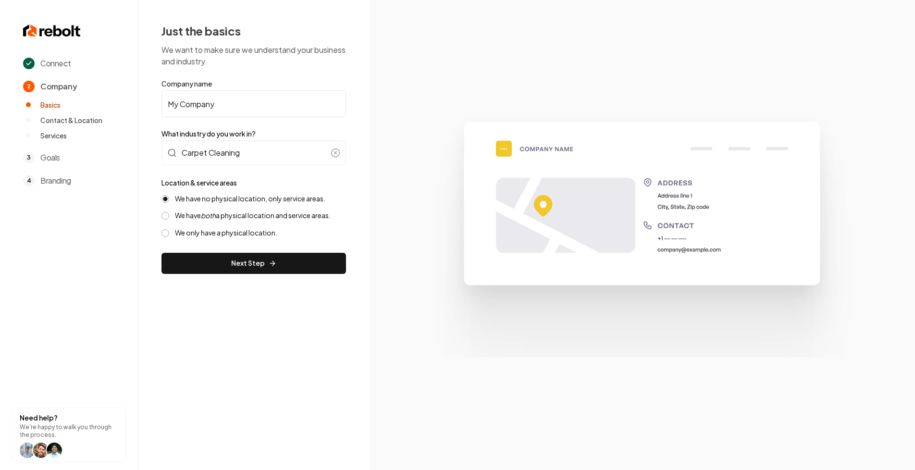
click at [169, 199] on button "We have no physical location, only service areas." at bounding box center [166, 199] width 8 height 8
click at [74, 92] on div "2 Company Basics Contact & Location Services" at bounding box center [74, 111] width 103 height 60
click at [65, 89] on span "Company" at bounding box center [58, 87] width 37 height 12
drag, startPoint x: 49, startPoint y: 65, endPoint x: 85, endPoint y: 65, distance: 36.5
click at [81, 65] on div "Connect" at bounding box center [74, 64] width 103 height 12
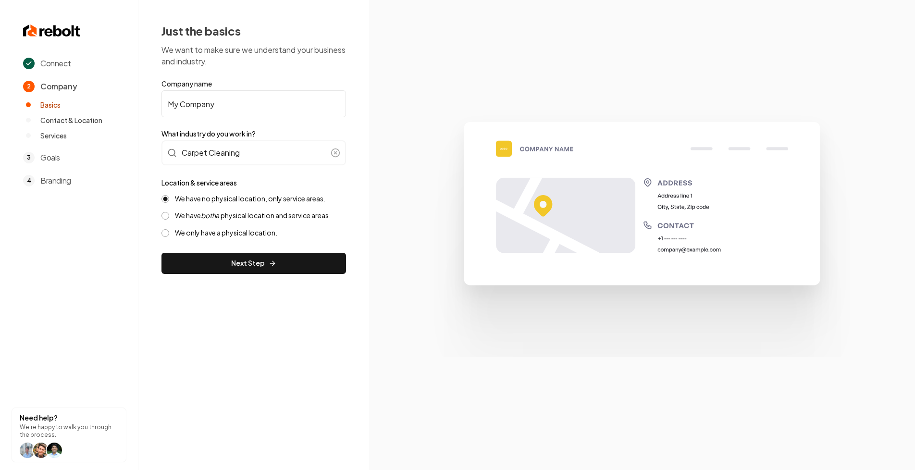
click at [45, 64] on span "Connect" at bounding box center [55, 64] width 30 height 12
drag, startPoint x: 40, startPoint y: 64, endPoint x: 88, endPoint y: 64, distance: 47.6
click at [88, 64] on div "Connect" at bounding box center [74, 64] width 103 height 12
click at [281, 263] on button "Next Step" at bounding box center [254, 263] width 185 height 21
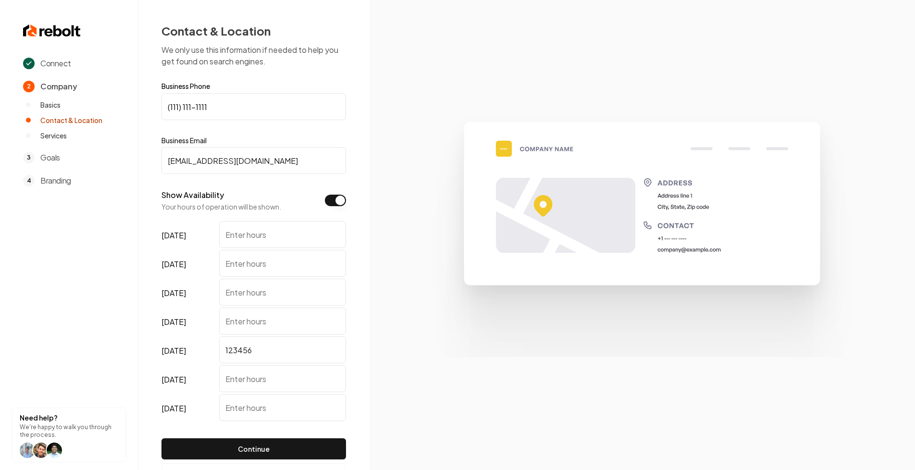
click at [334, 198] on button "Show Availability" at bounding box center [335, 201] width 21 height 12
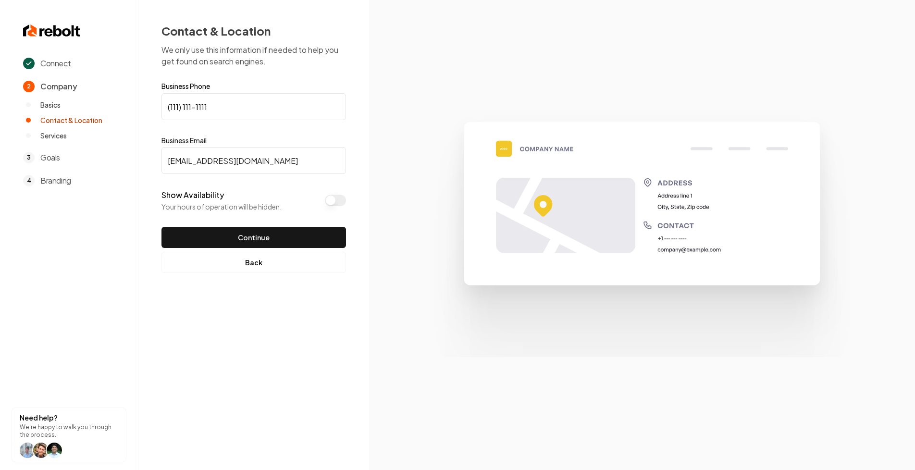
click at [335, 201] on button "Show Availability" at bounding box center [335, 201] width 21 height 12
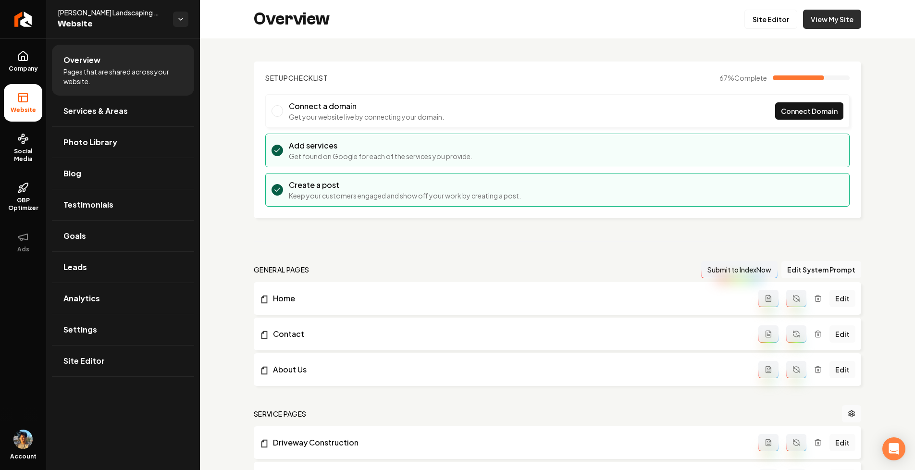
click at [838, 24] on link "View My Site" at bounding box center [832, 19] width 58 height 19
click at [33, 63] on link "Company" at bounding box center [23, 62] width 38 height 38
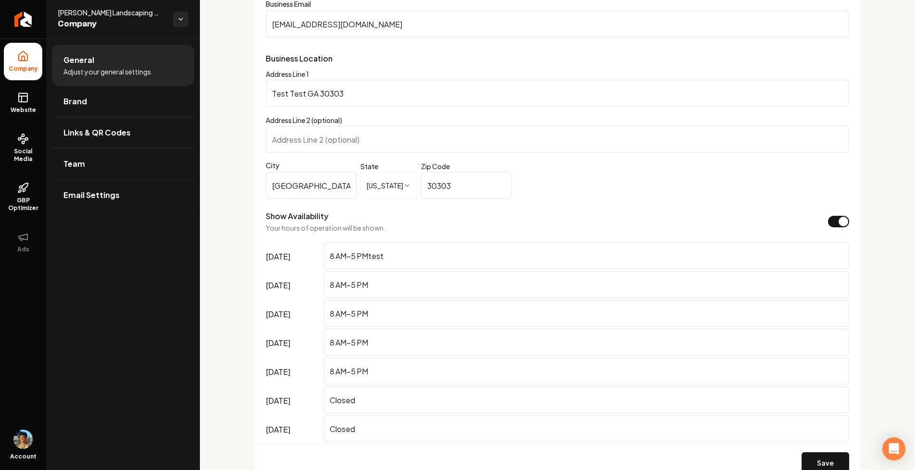
scroll to position [682, 0]
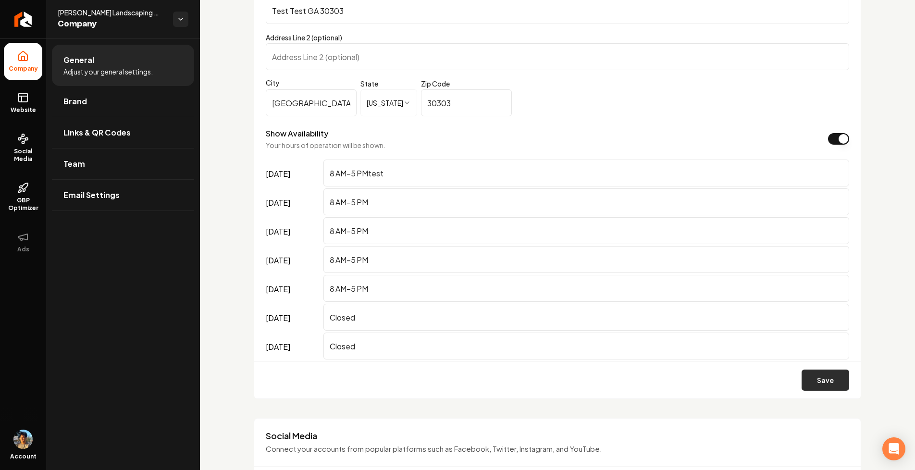
click at [810, 374] on button "Save" at bounding box center [826, 380] width 48 height 21
click at [20, 109] on span "Website" at bounding box center [23, 110] width 33 height 8
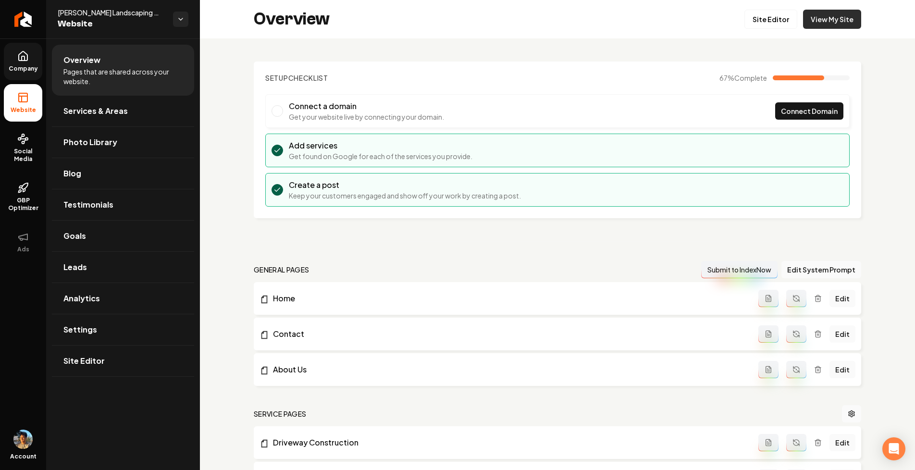
click at [842, 17] on link "View My Site" at bounding box center [832, 19] width 58 height 19
click at [20, 68] on span "Company" at bounding box center [23, 69] width 37 height 8
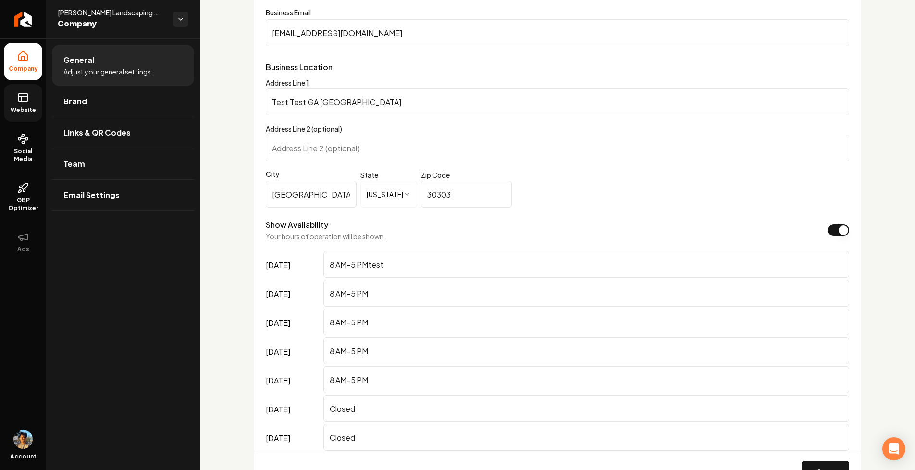
scroll to position [625, 0]
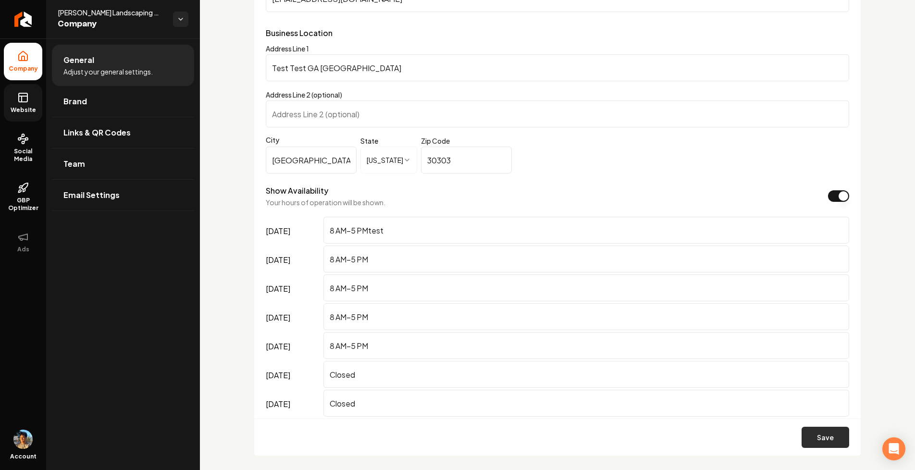
click at [823, 435] on button "Save" at bounding box center [826, 437] width 48 height 21
click at [807, 434] on button "Save" at bounding box center [826, 437] width 48 height 21
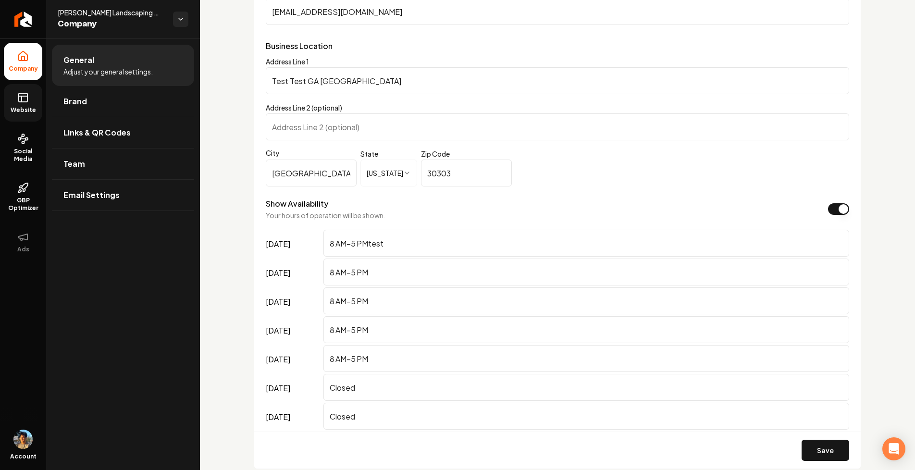
scroll to position [613, 0]
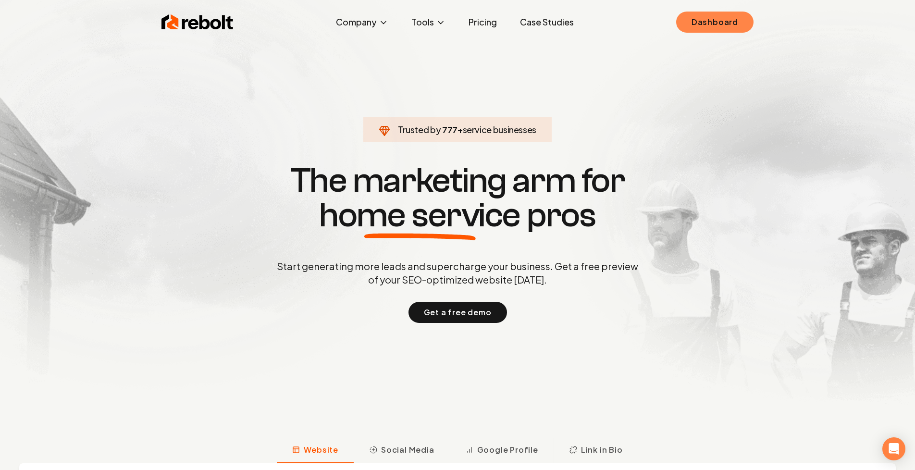
click at [715, 29] on link "Dashboard" at bounding box center [714, 22] width 77 height 21
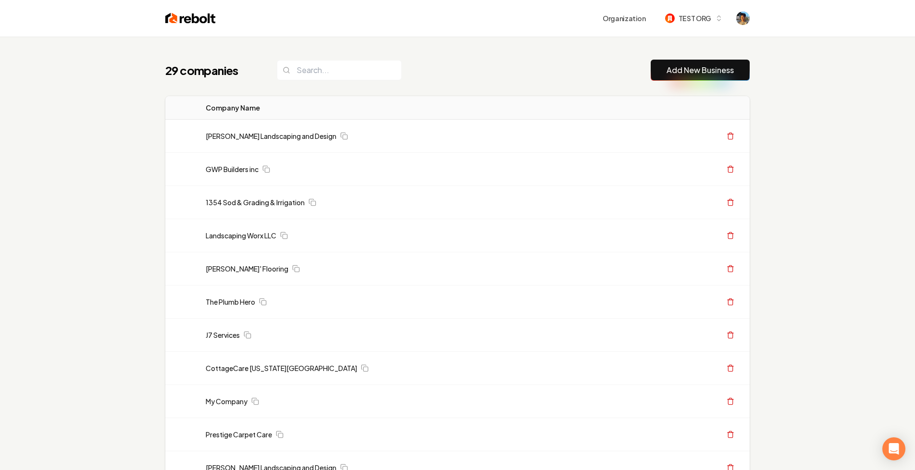
click at [711, 73] on link "Add New Business" at bounding box center [700, 70] width 67 height 12
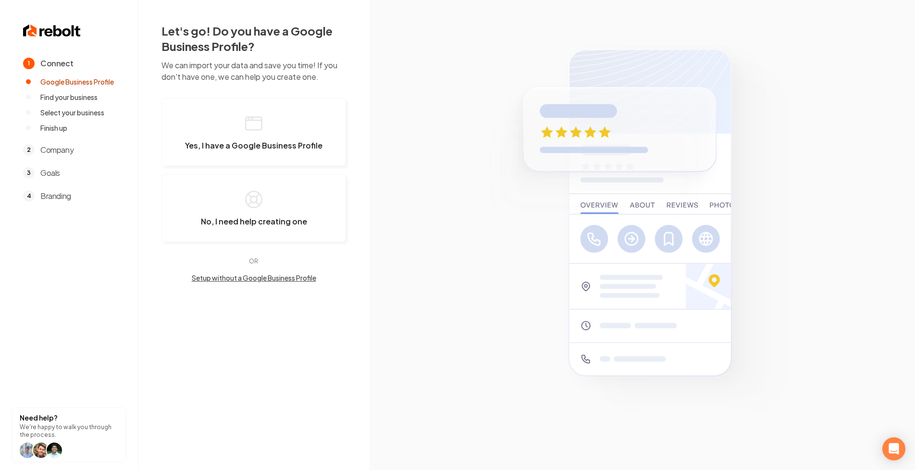
click at [250, 279] on button "Setup without a Google Business Profile" at bounding box center [254, 278] width 185 height 10
click at [261, 144] on span "Yes, I have a Google Business Profile" at bounding box center [254, 146] width 138 height 10
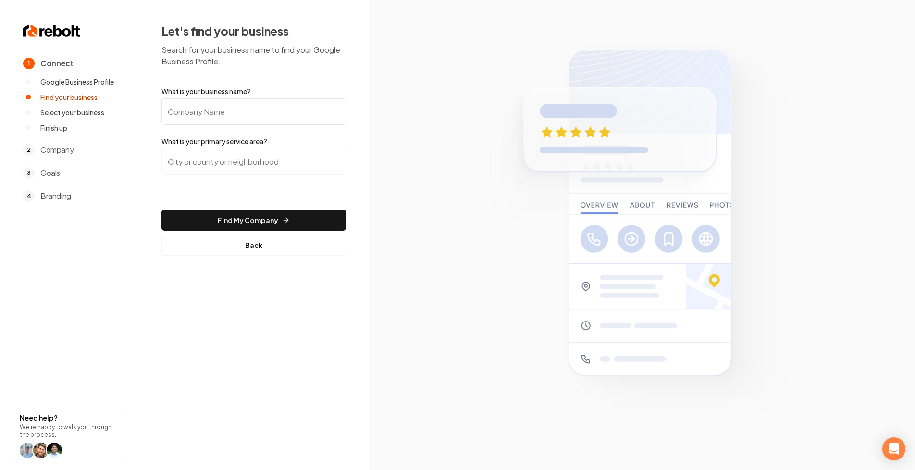
click at [234, 104] on input "What is your business name?" at bounding box center [254, 111] width 185 height 27
type input "Six Figure Labs"
click at [228, 164] on input "search" at bounding box center [254, 161] width 185 height 27
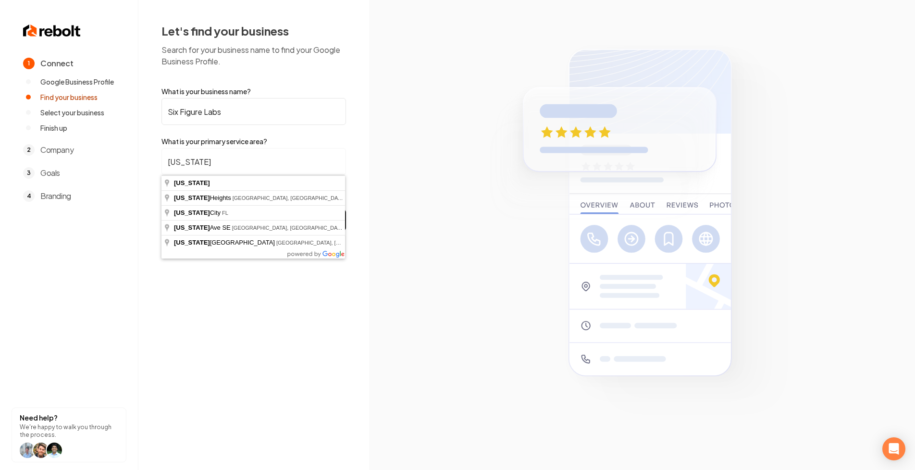
type input "Florida"
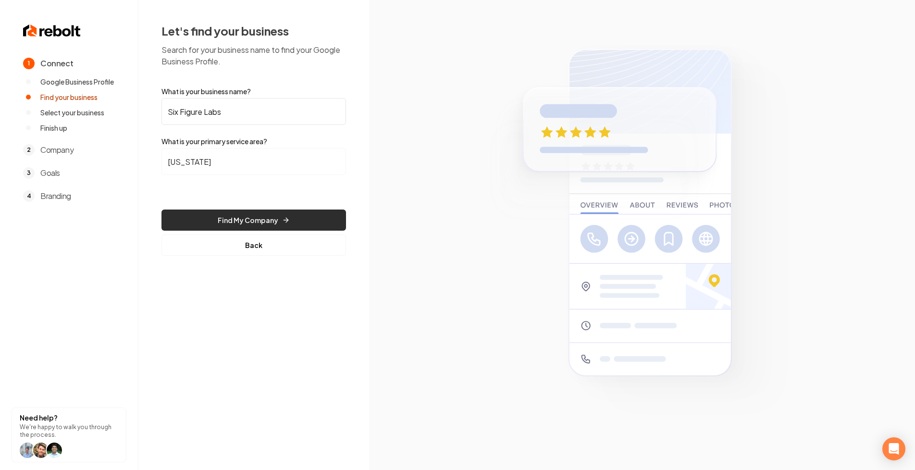
click at [230, 218] on button "Find My Company" at bounding box center [254, 220] width 185 height 21
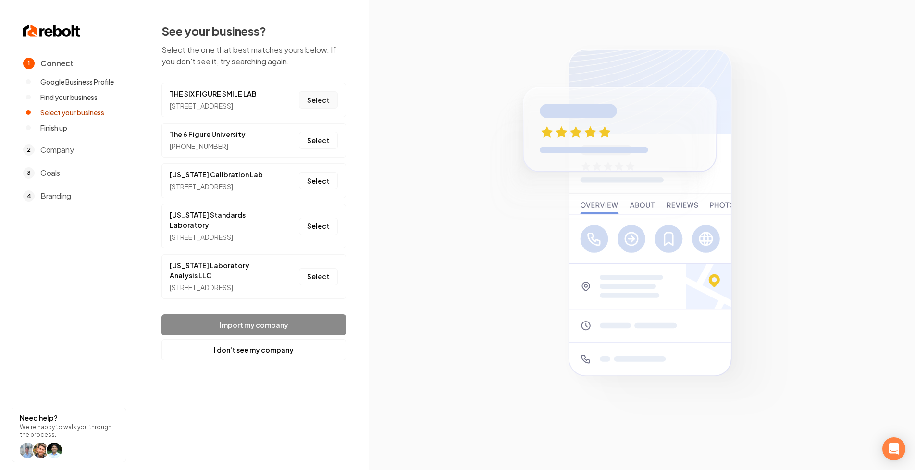
click at [325, 106] on button "Select" at bounding box center [318, 99] width 39 height 17
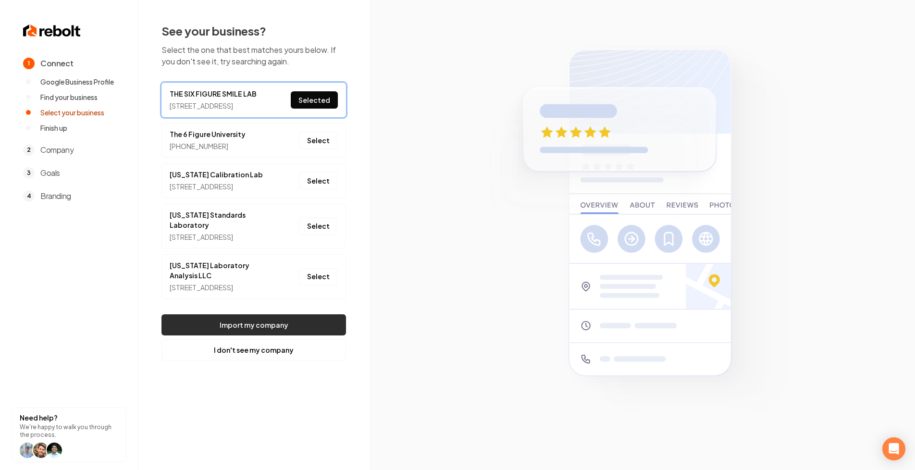
click at [266, 336] on button "Import my company" at bounding box center [254, 324] width 185 height 21
click at [334, 148] on button "Select" at bounding box center [318, 140] width 39 height 17
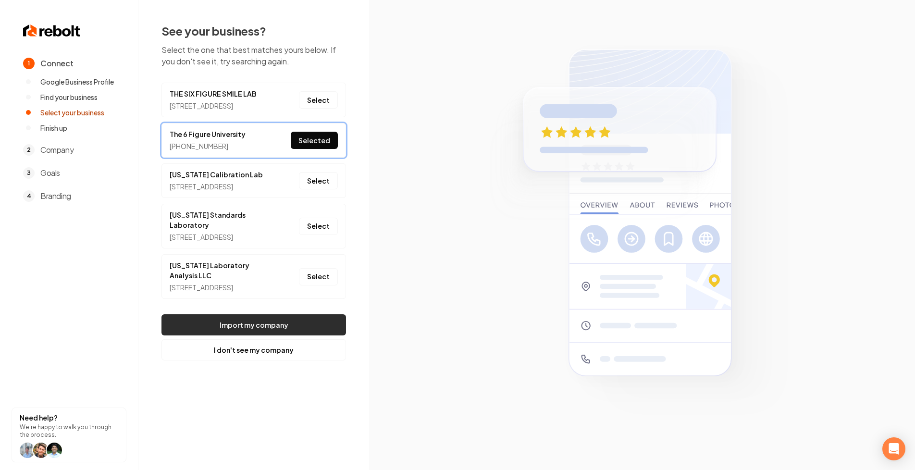
click at [282, 336] on button "Import my company" at bounding box center [254, 324] width 185 height 21
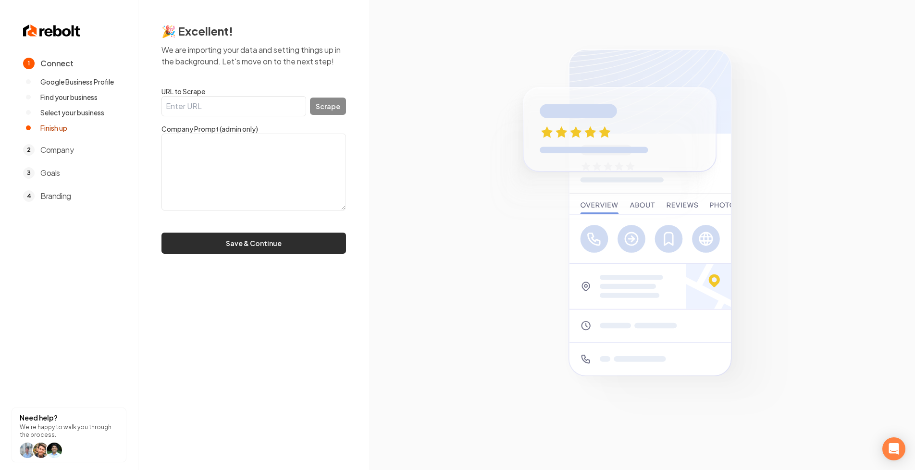
click at [174, 238] on button "Save & Continue" at bounding box center [254, 243] width 185 height 21
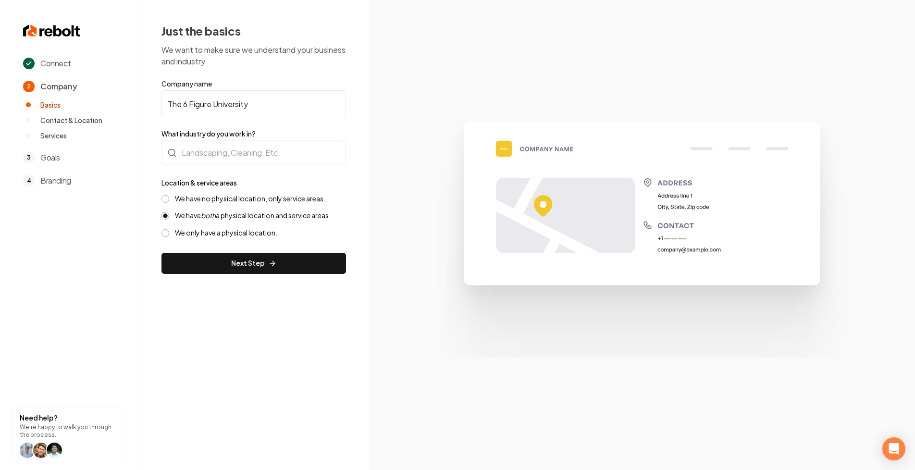
click at [167, 198] on button "We have no physical location, only service areas." at bounding box center [166, 199] width 8 height 8
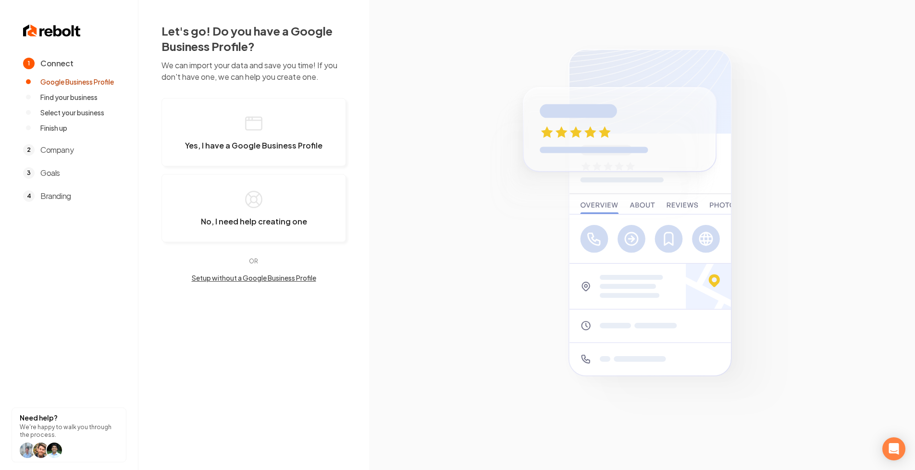
click at [263, 276] on button "Setup without a Google Business Profile" at bounding box center [254, 278] width 185 height 10
